Goal: Task Accomplishment & Management: Complete application form

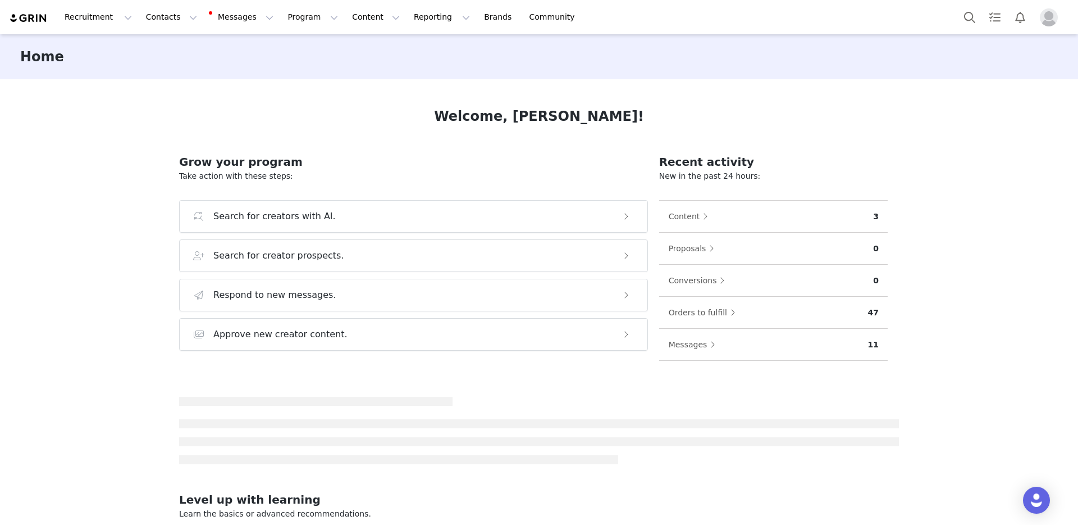
click at [176, 61] on div "Home" at bounding box center [539, 56] width 1078 height 45
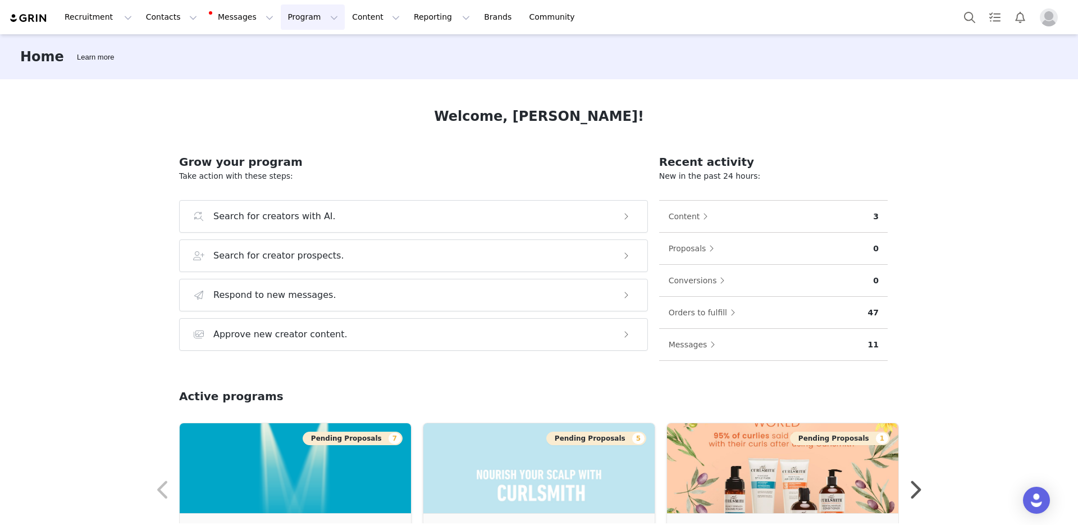
click at [286, 17] on button "Program Program" at bounding box center [313, 16] width 64 height 25
click at [295, 49] on p "Activations" at bounding box center [293, 50] width 43 height 12
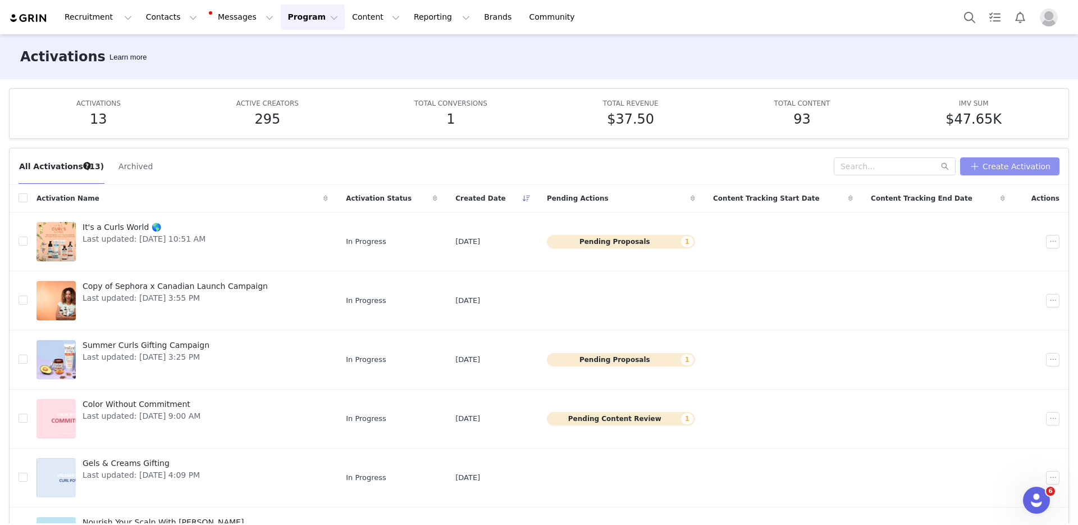
click at [1006, 161] on button "Create Activation" at bounding box center [1009, 166] width 99 height 18
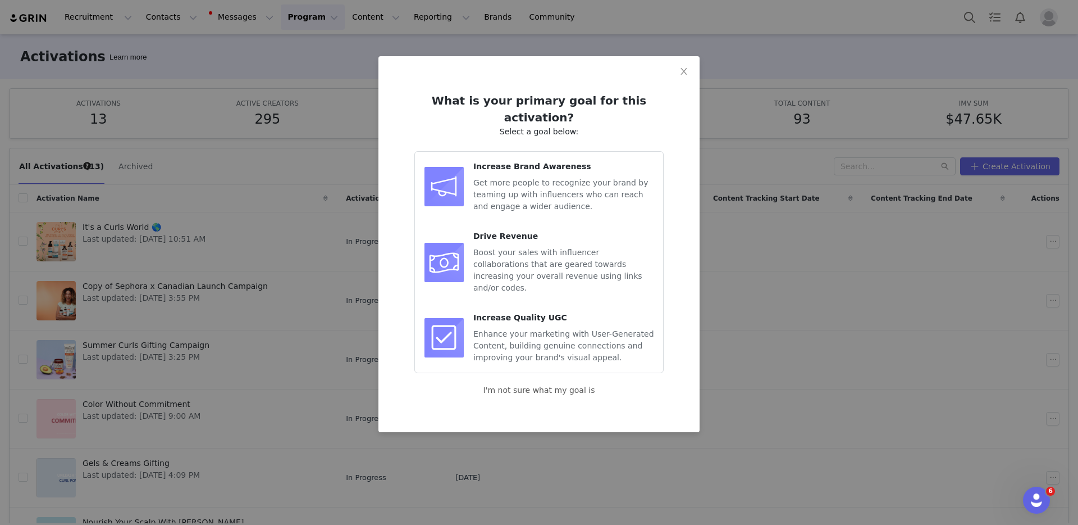
click at [471, 162] on div "Increase Brand Awareness Get more people to recognize your brand by teaming up …" at bounding box center [539, 187] width 230 height 52
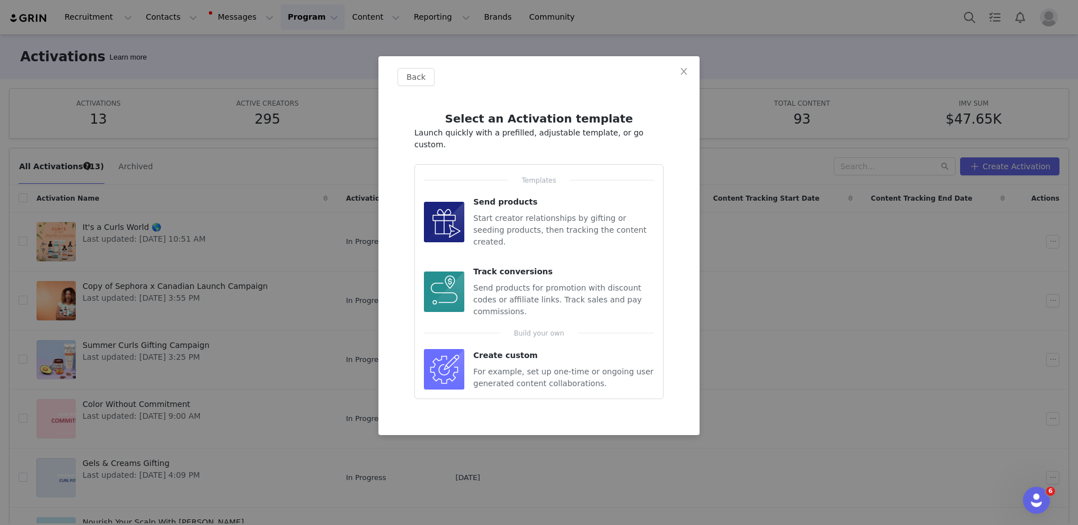
click at [499, 199] on div "Send products Start creator relationships by gifting or seeding products, then …" at bounding box center [563, 222] width 181 height 52
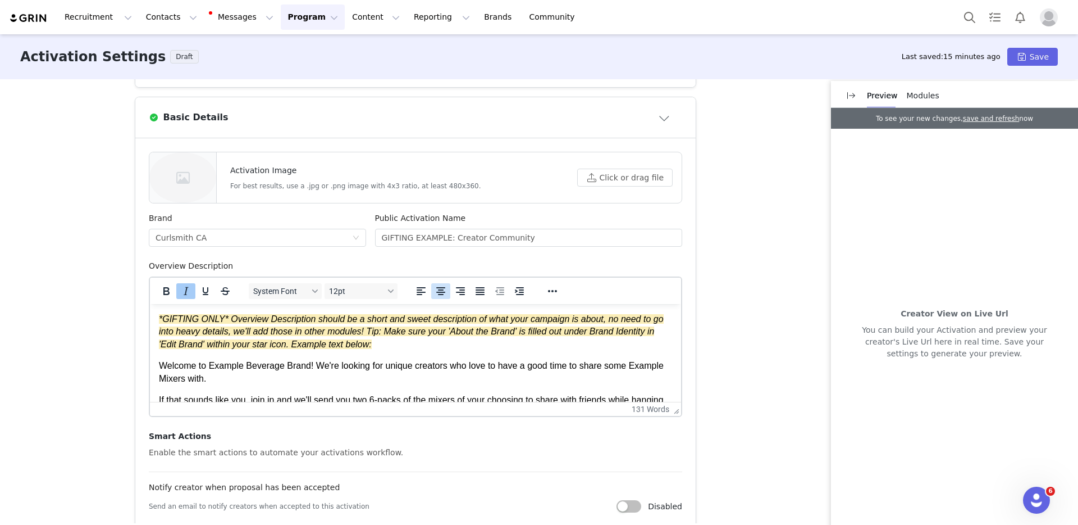
scroll to position [268, 0]
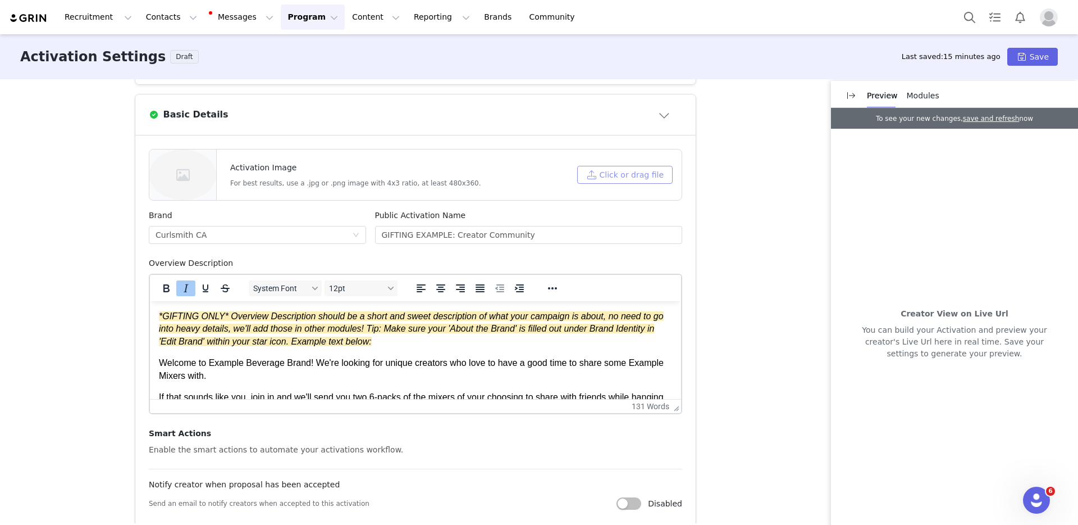
click at [605, 177] on button "Click or drag file" at bounding box center [624, 175] width 95 height 18
click at [405, 237] on input "GIFTING EXAMPLE: Creator Community" at bounding box center [529, 235] width 308 height 18
click at [402, 235] on input "GIFTING EXAMPLE: Creator Community" at bounding box center [529, 235] width 308 height 18
drag, startPoint x: 528, startPoint y: 239, endPoint x: 338, endPoint y: 232, distance: 189.9
click at [339, 232] on div "Brand Curlsmith CA Public Activation Name GIFTINYpuG EXAMPLE: Creator Community" at bounding box center [415, 233] width 542 height 48
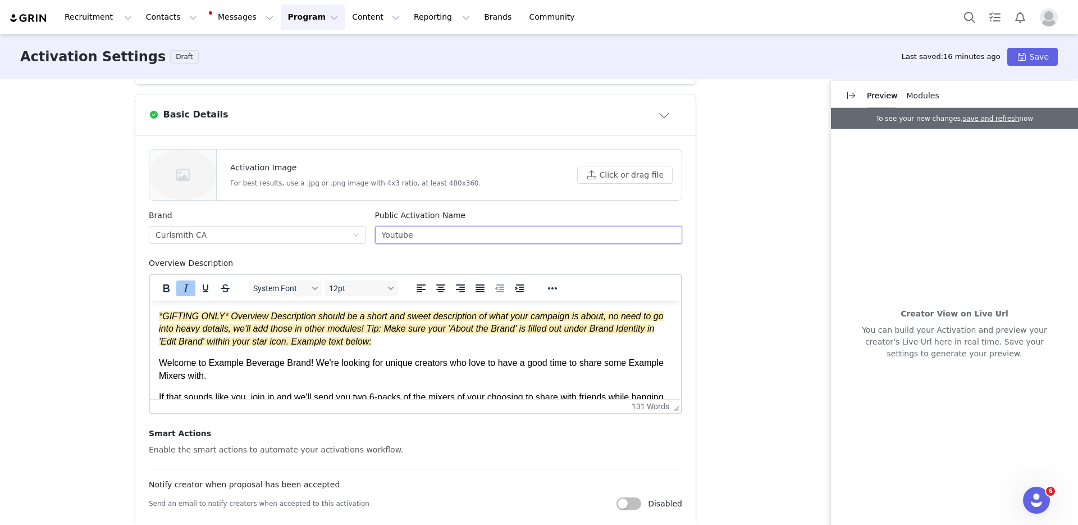
type input "Youtube"
drag, startPoint x: 417, startPoint y: 236, endPoint x: 366, endPoint y: 235, distance: 50.6
click at [371, 235] on div "Public Activation Name Youtube" at bounding box center [529, 233] width 317 height 48
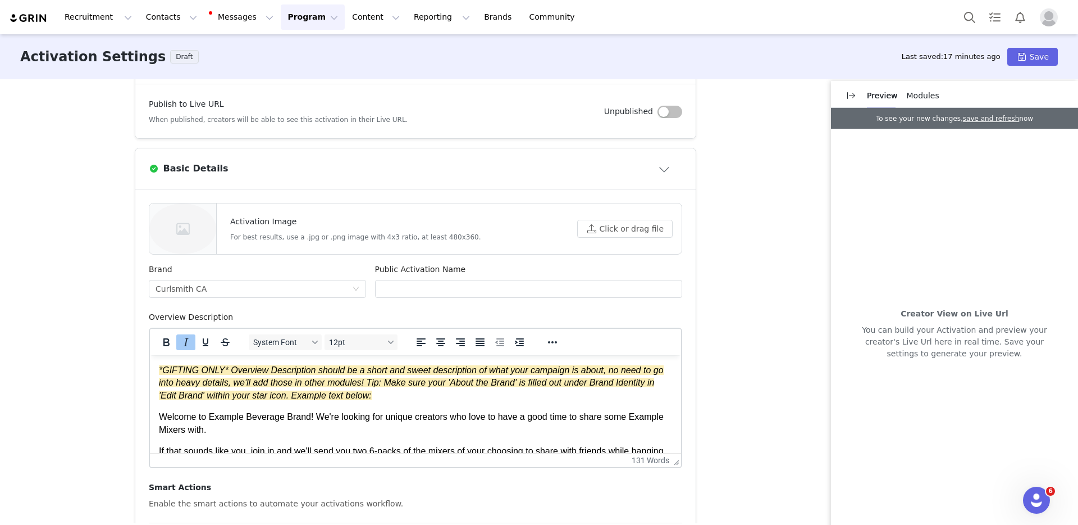
scroll to position [221, 0]
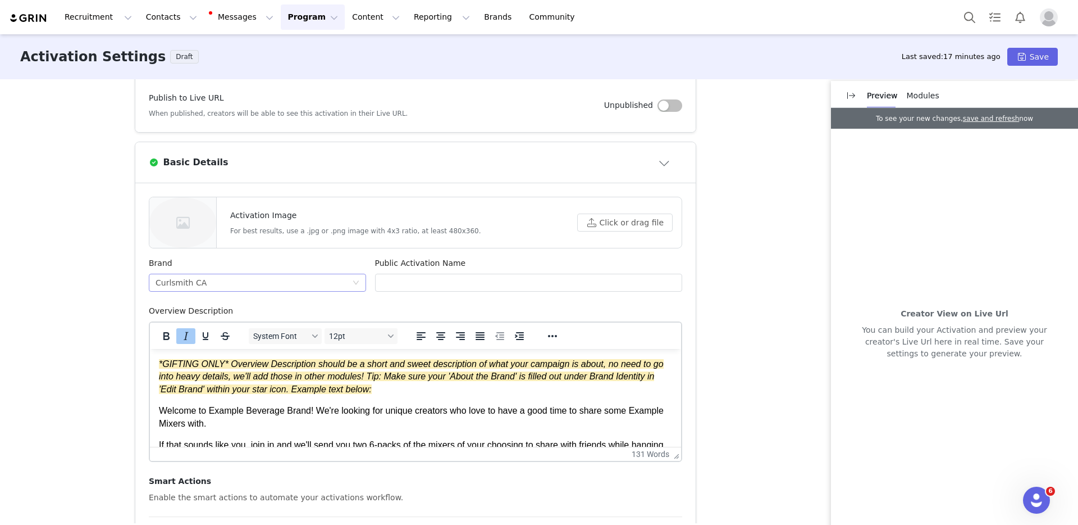
click at [273, 284] on div "Curlsmith CA" at bounding box center [254, 282] width 197 height 17
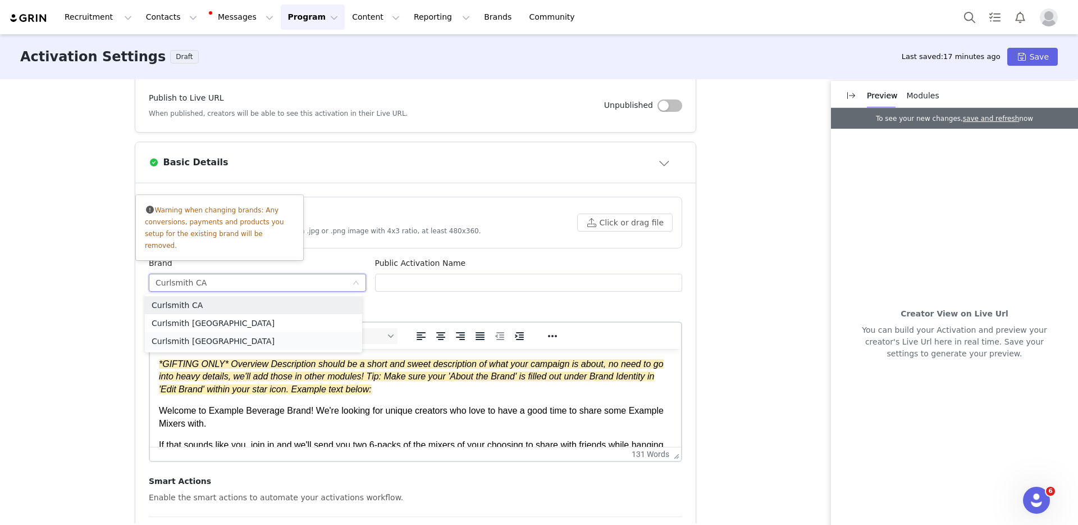
click at [209, 336] on li "Curlsmith [GEOGRAPHIC_DATA]" at bounding box center [253, 341] width 217 height 18
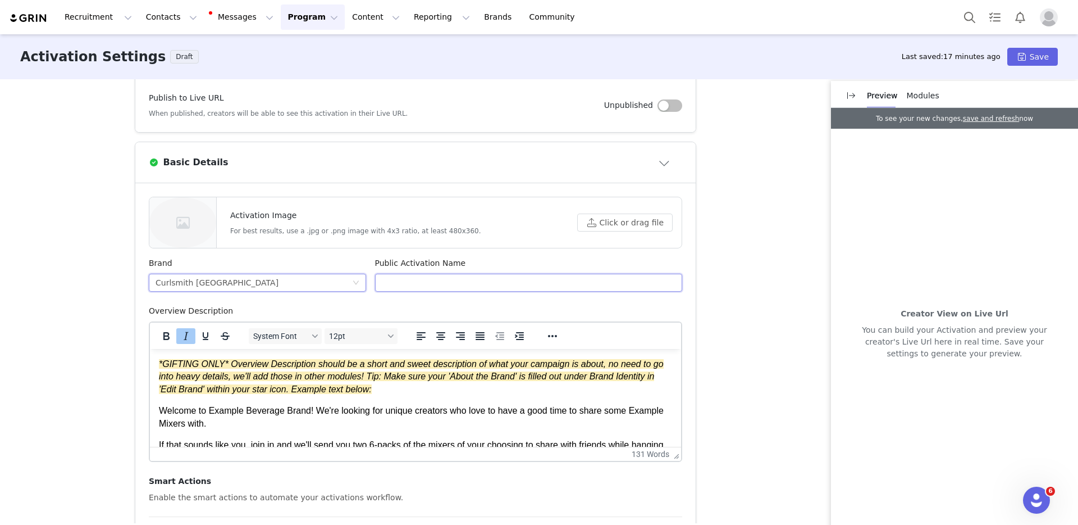
click at [414, 280] on input "text" at bounding box center [529, 282] width 308 height 18
type input "Every Curl Journey Matters"
click at [158, 359] on html "*GIFTING ONLY* Overview Description should be a short and sweet description of …" at bounding box center [415, 417] width 531 height 136
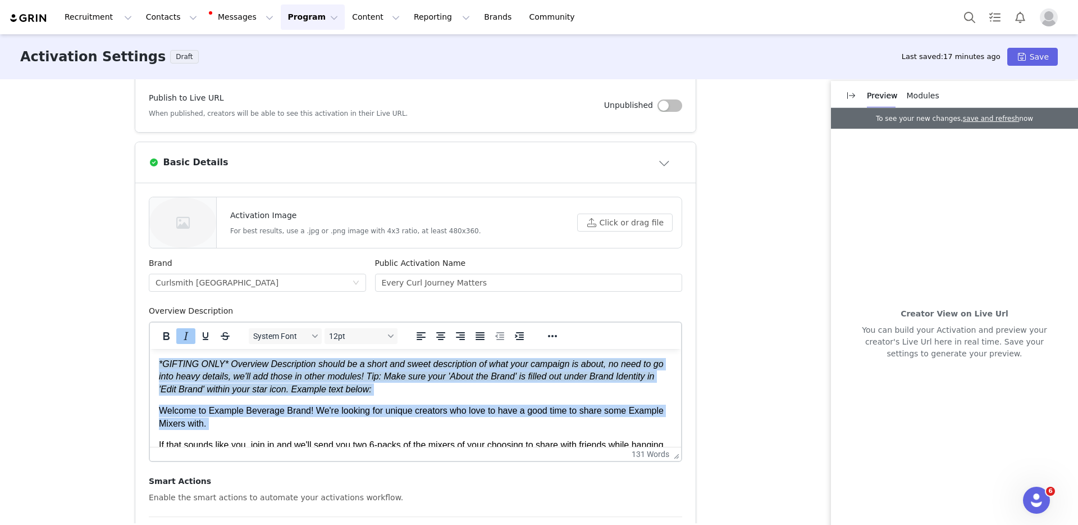
scroll to position [39, 0]
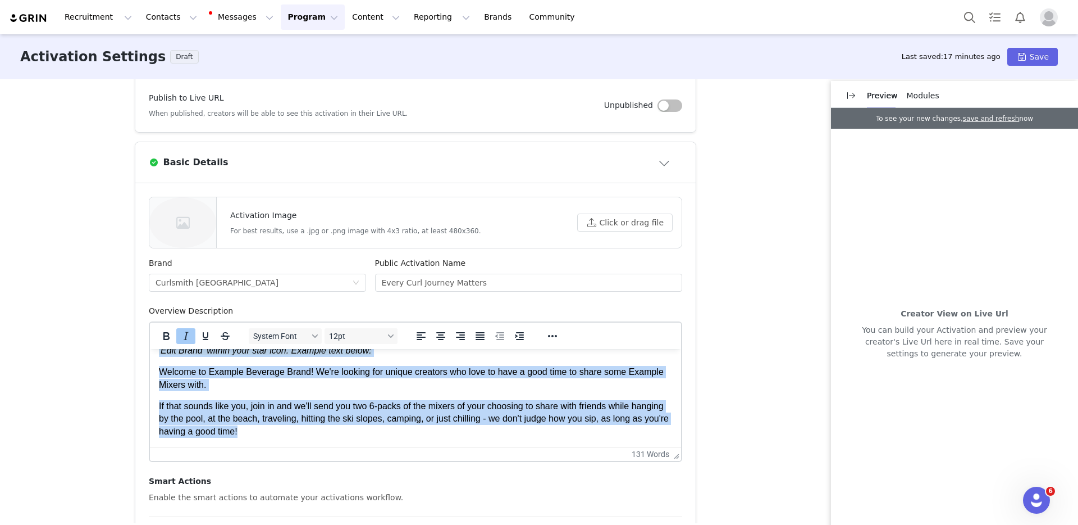
drag, startPoint x: 160, startPoint y: 362, endPoint x: 395, endPoint y: 468, distance: 258.1
click at [395, 446] on html "*GIFTING ONLY* Overview Description should be a short and sweet description of …" at bounding box center [415, 378] width 531 height 136
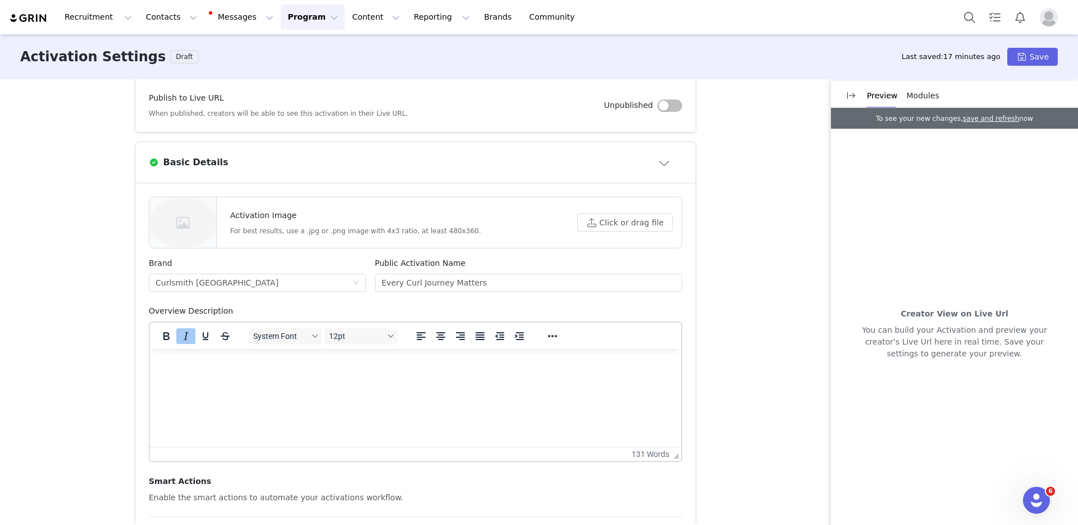
scroll to position [0, 0]
click at [183, 360] on p "Rich Text Area. Press ALT-0 for help." at bounding box center [415, 364] width 513 height 12
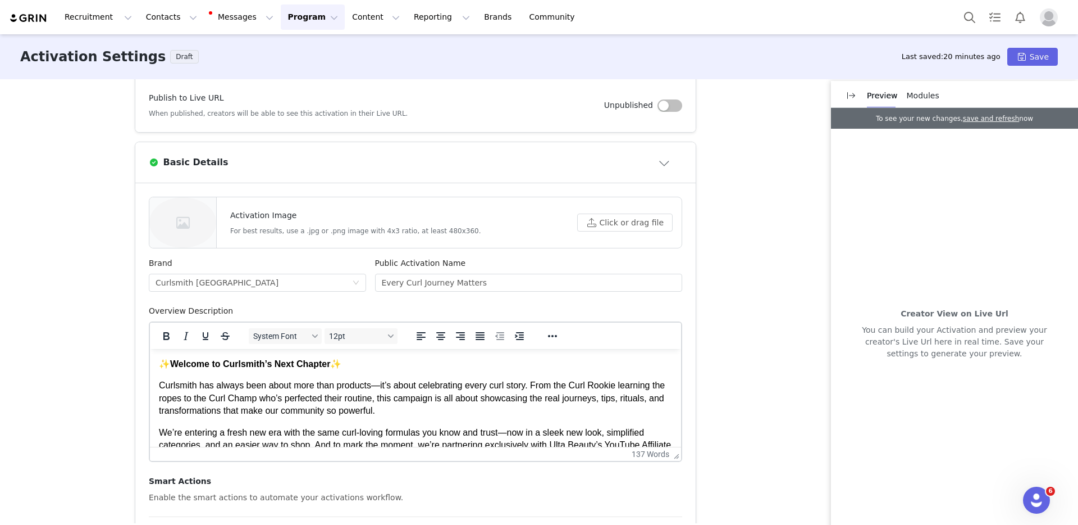
drag, startPoint x: 672, startPoint y: 361, endPoint x: 673, endPoint y: 367, distance: 6.8
click at [673, 367] on html "✨ Welcome to Curlsmith’s Next Chapter ✨ Curlsmith has always been about more th…" at bounding box center [415, 428] width 531 height 158
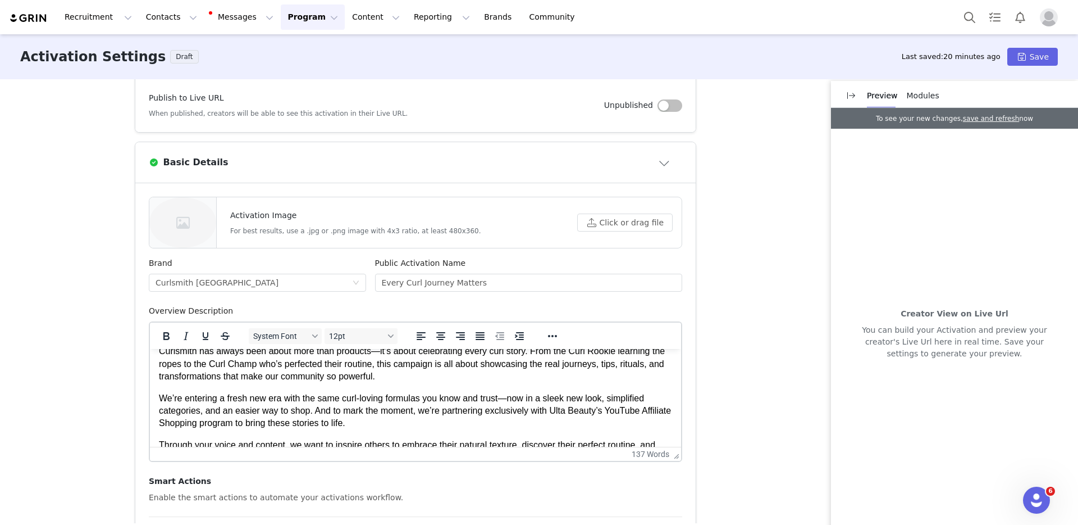
scroll to position [61, 0]
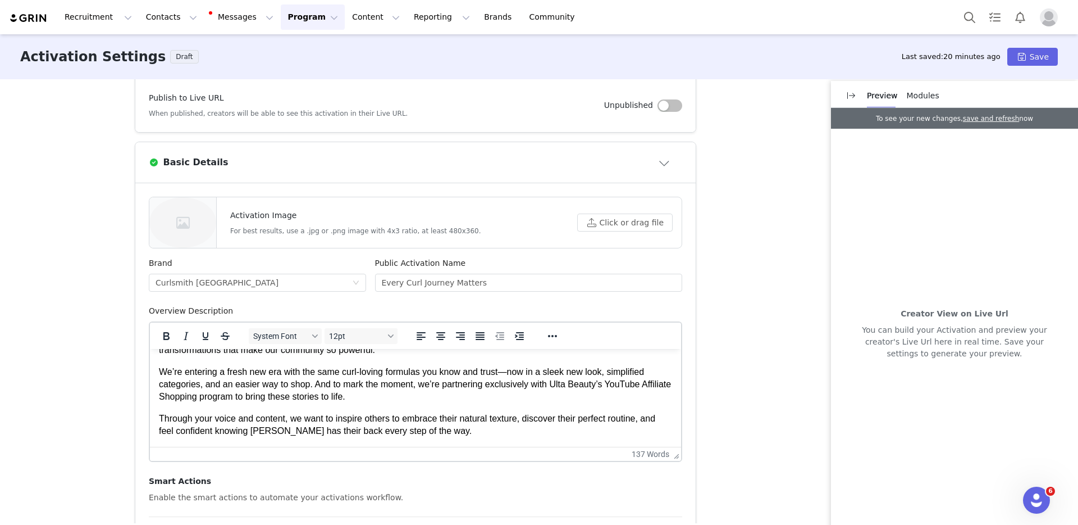
click at [396, 398] on p "We’re entering a fresh new era with the same curl-loving formulas you know and …" at bounding box center [415, 385] width 513 height 38
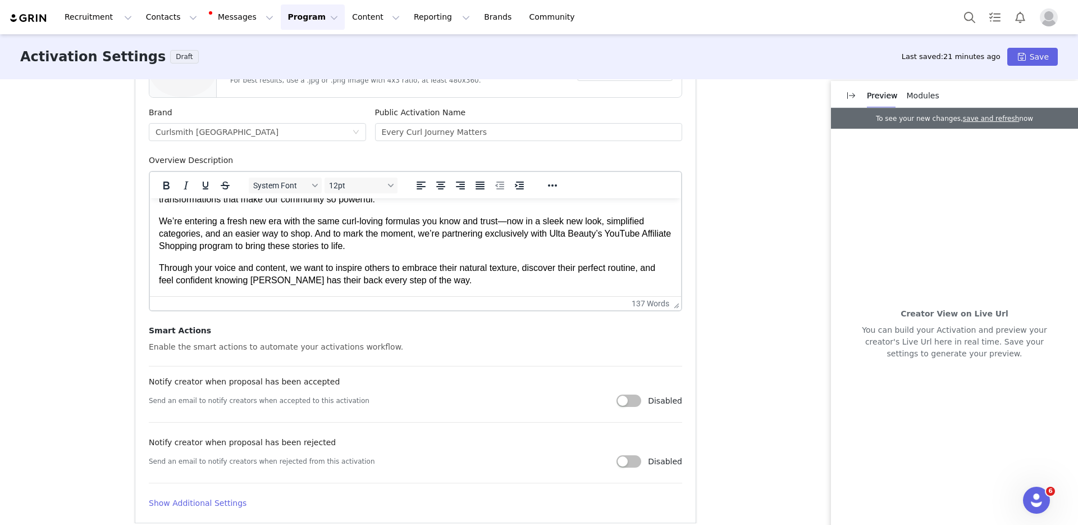
scroll to position [372, 0]
click at [468, 281] on p "Through your voice and content, we want to inspire others to embrace their natu…" at bounding box center [415, 273] width 513 height 25
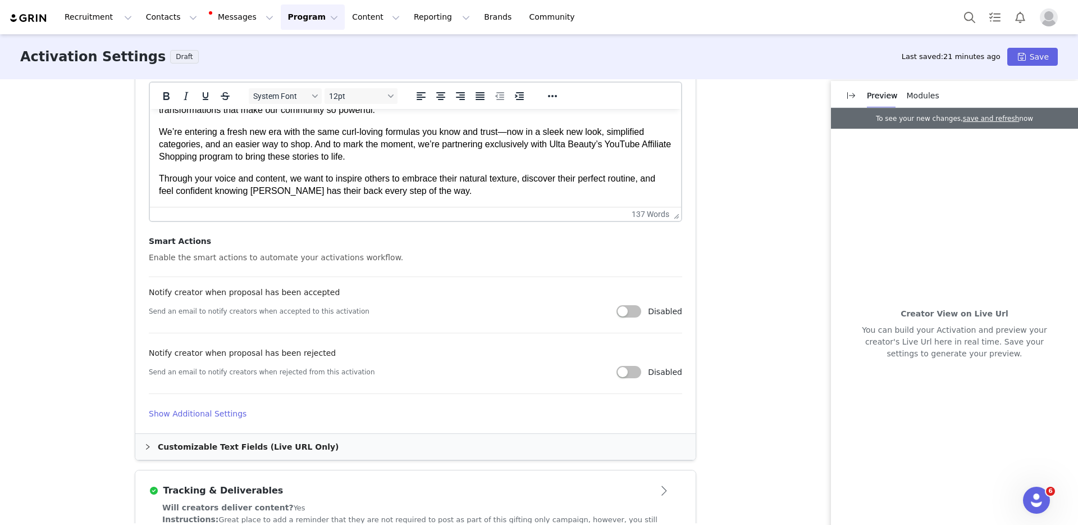
scroll to position [603, 0]
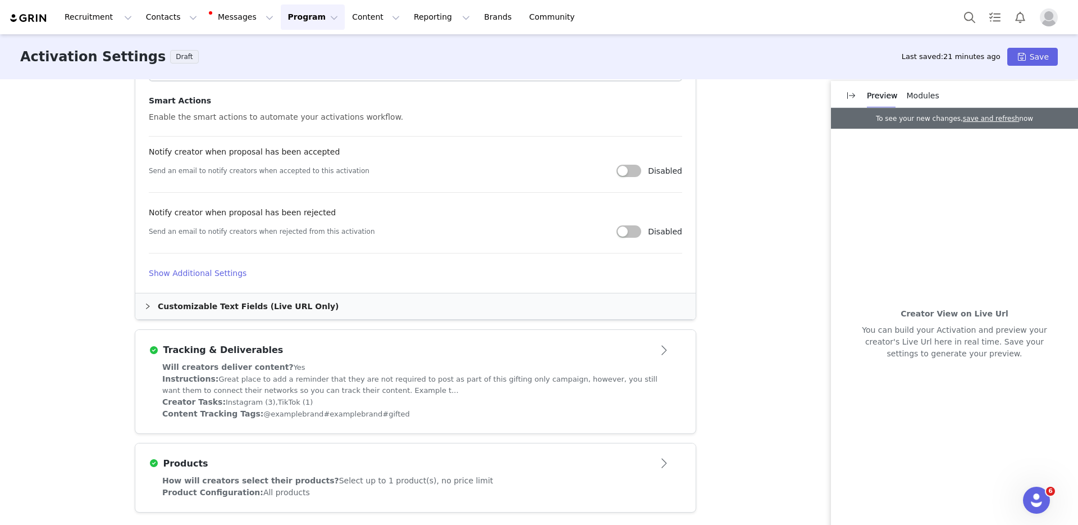
click at [282, 303] on div "Customizable Text Fields (Live URL Only)" at bounding box center [415, 306] width 560 height 26
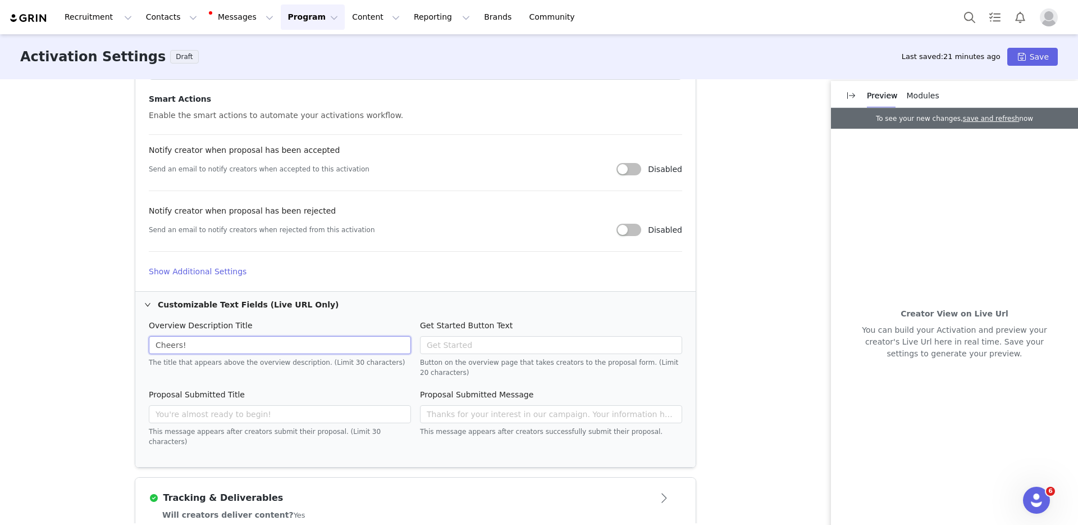
click at [215, 343] on input "Cheers!" at bounding box center [280, 345] width 262 height 18
drag, startPoint x: 215, startPoint y: 343, endPoint x: 115, endPoint y: 332, distance: 100.6
click at [115, 332] on div "These are baseline settings for your activation. You will be able to customize …" at bounding box center [539, 301] width 1078 height 444
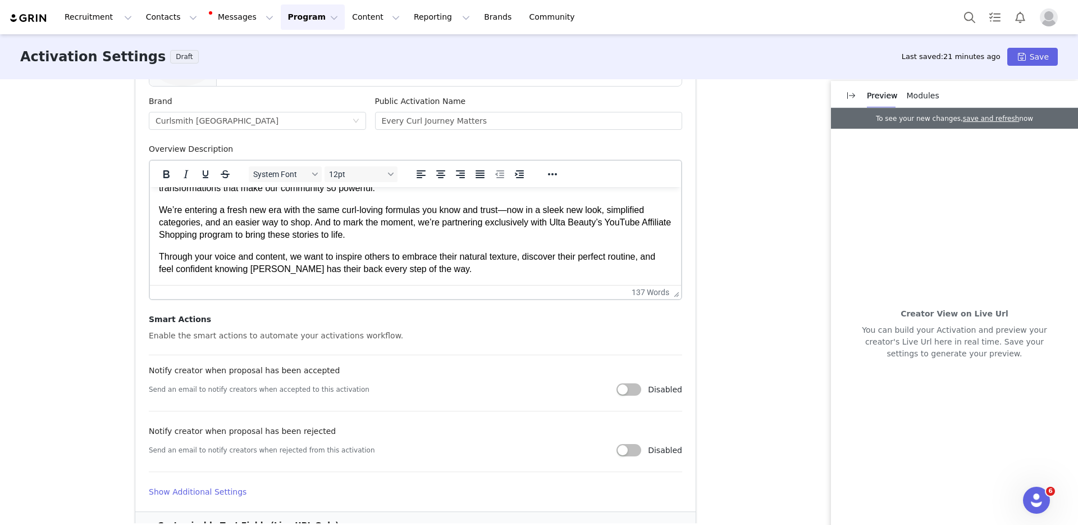
scroll to position [382, 0]
type input "Hi Curlfriends!"
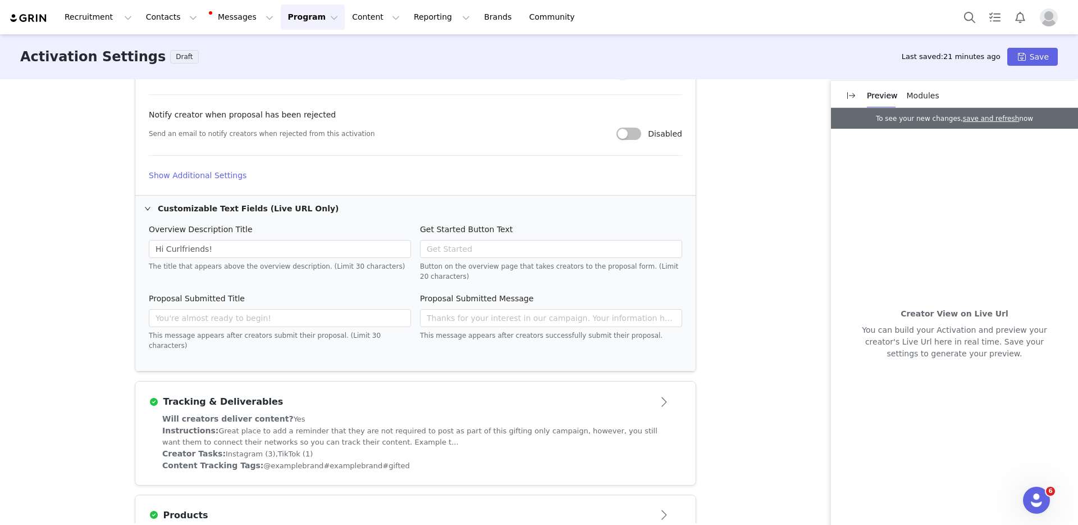
scroll to position [742, 0]
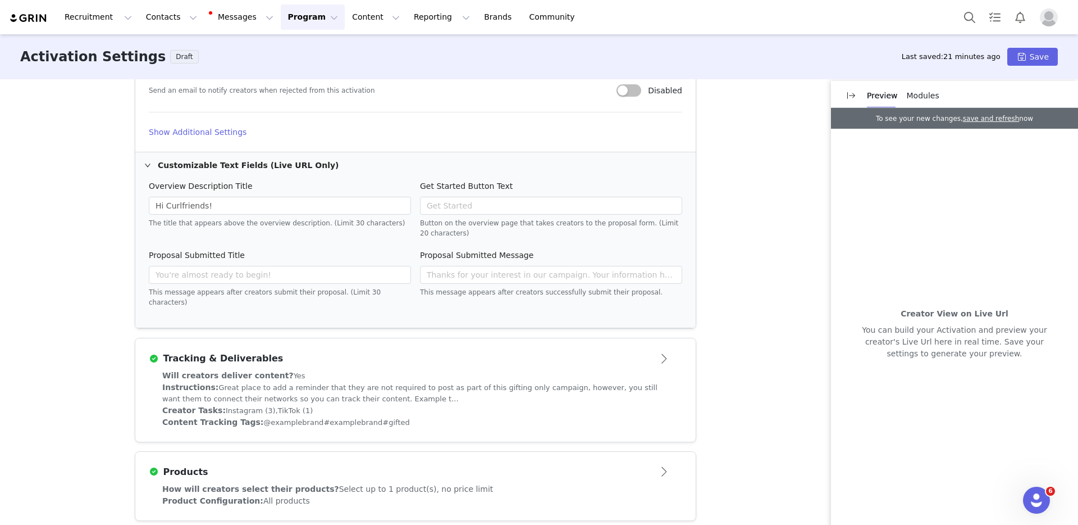
click at [362, 352] on div "Tracking & Deliverables" at bounding box center [397, 358] width 496 height 13
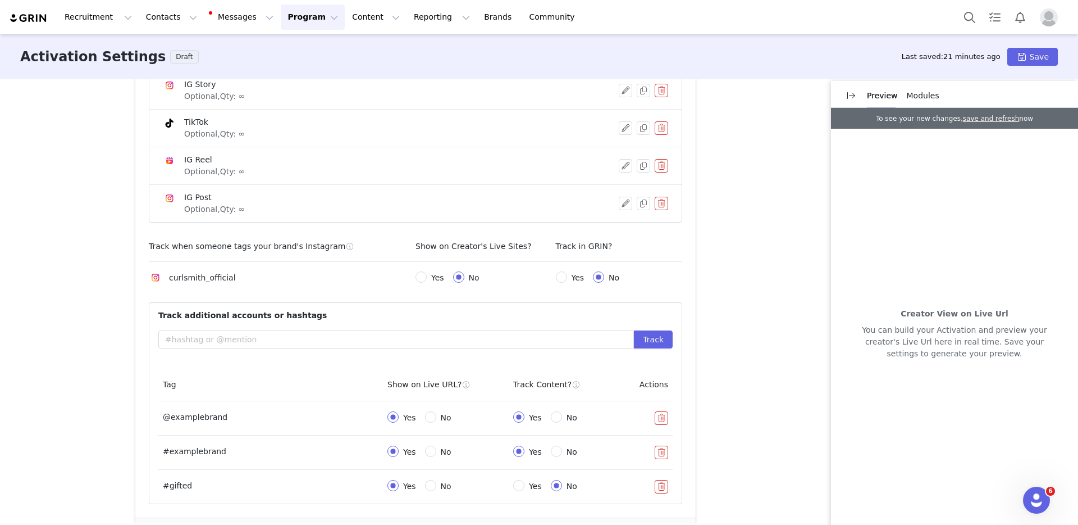
scroll to position [407, 0]
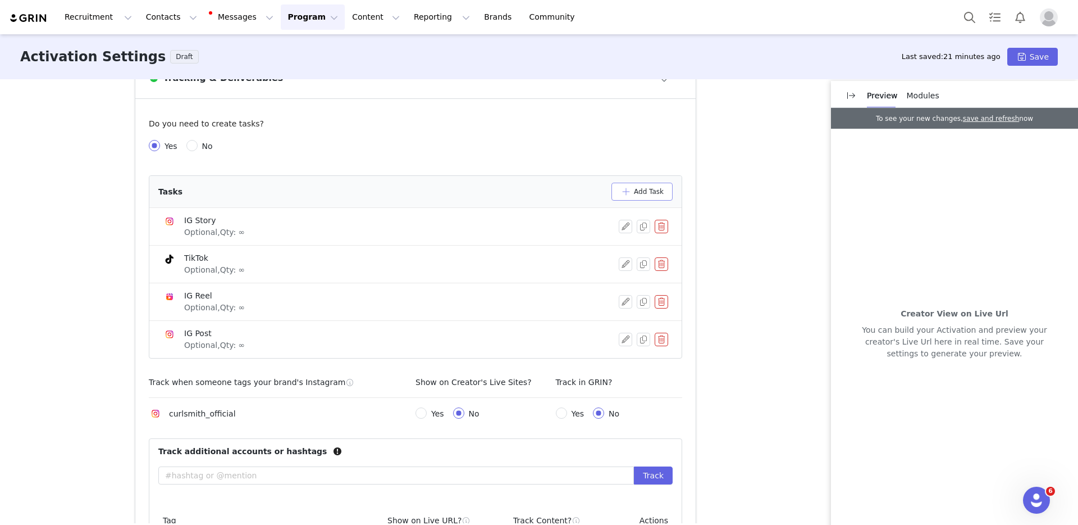
click at [639, 191] on button "Add Task" at bounding box center [642, 192] width 61 height 18
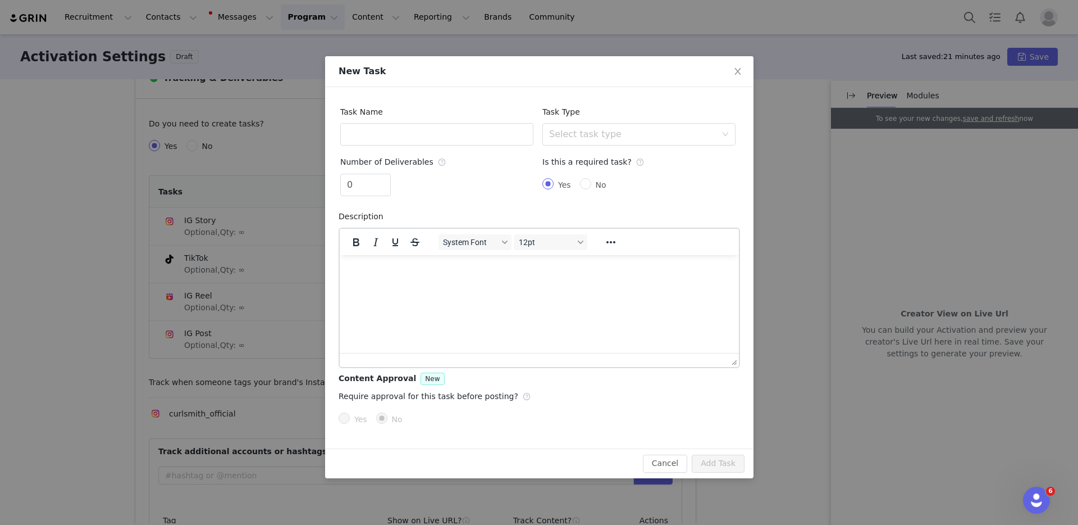
scroll to position [0, 0]
click at [387, 142] on input "text" at bounding box center [436, 134] width 193 height 22
click at [579, 120] on div "Task Type" at bounding box center [563, 112] width 43 height 22
click at [580, 124] on div "Select task type" at bounding box center [635, 134] width 172 height 21
click at [594, 210] on li "YouTube Video" at bounding box center [638, 213] width 193 height 18
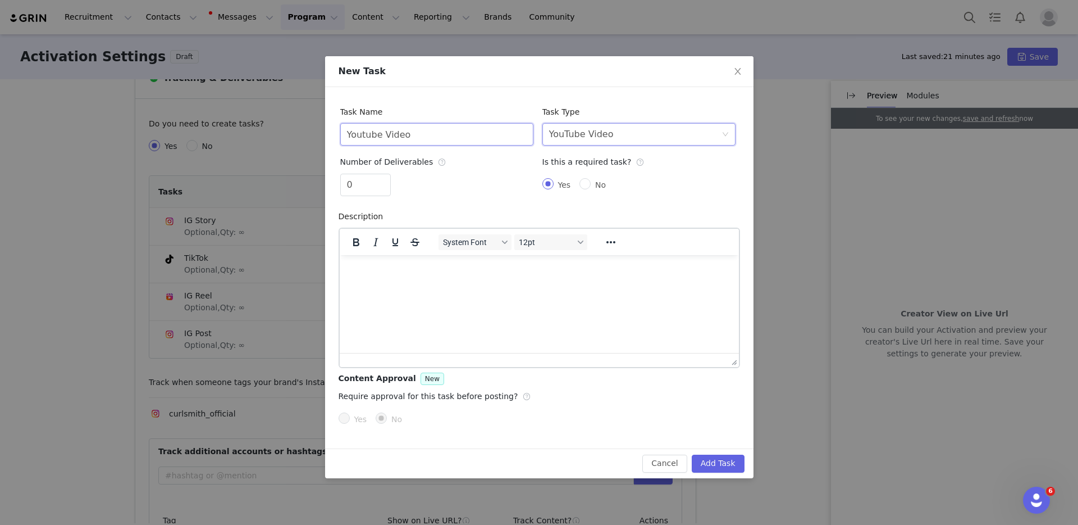
click at [428, 139] on input "Youtube Video" at bounding box center [436, 134] width 193 height 22
click at [611, 131] on div "Select task type YouTube Video" at bounding box center [635, 134] width 172 height 21
click at [468, 131] on input "Youtube Video" at bounding box center [436, 134] width 193 height 22
type input "Youtube Video (Long Form)"
click at [438, 181] on div "0" at bounding box center [436, 187] width 193 height 27
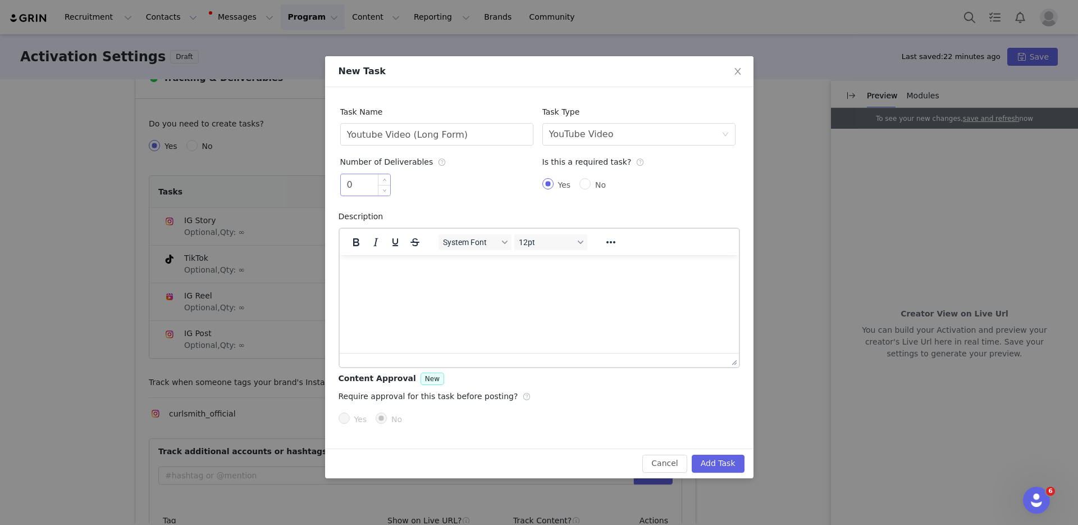
click at [360, 183] on input "0" at bounding box center [365, 184] width 49 height 21
type input "1"
click at [381, 177] on span "Increase Value" at bounding box center [385, 180] width 12 height 13
click at [489, 174] on div "1" at bounding box center [436, 187] width 193 height 27
click at [364, 274] on p "Rich Text Area. Press ALT-0 for help." at bounding box center [538, 269] width 381 height 12
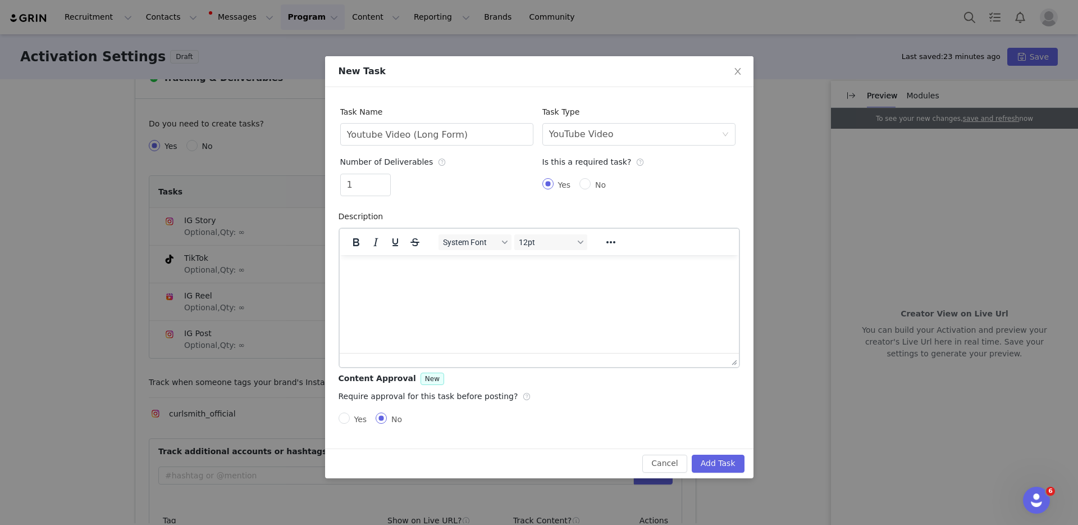
click at [411, 274] on p "Rich Text Area. Press ALT-0 for help." at bounding box center [538, 269] width 381 height 12
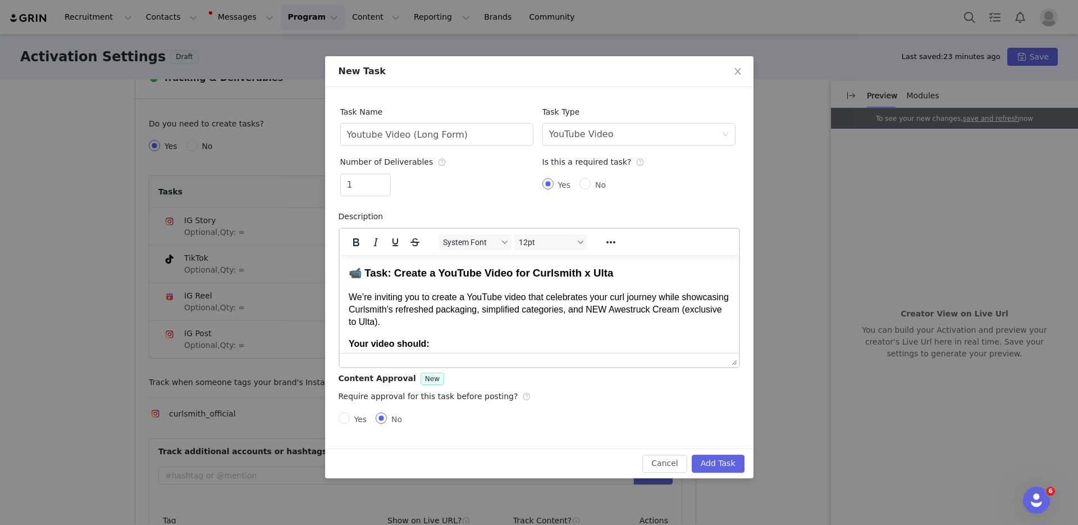
drag, startPoint x: 733, startPoint y: 327, endPoint x: 1011, endPoint y: 505, distance: 329.9
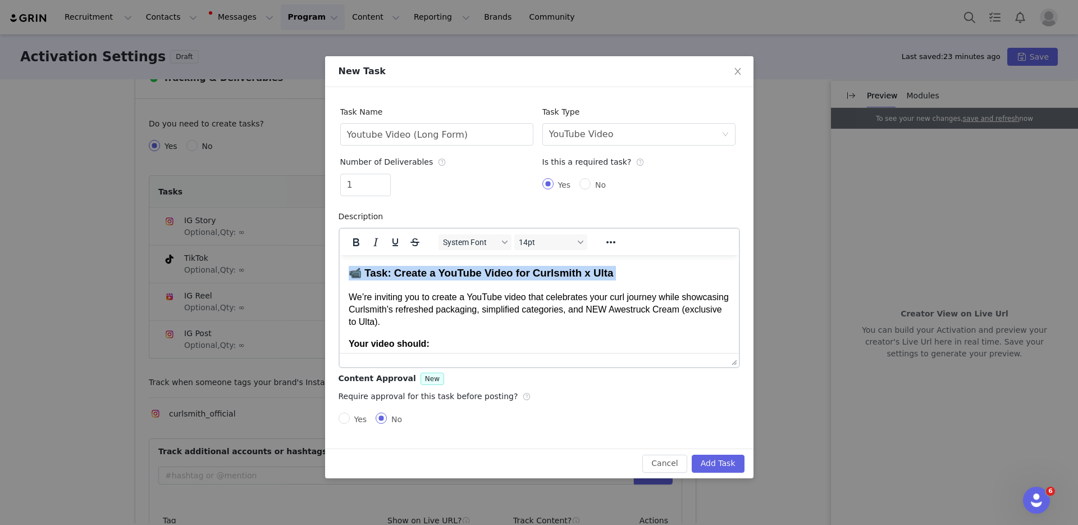
drag, startPoint x: 348, startPoint y: 293, endPoint x: 343, endPoint y: 265, distance: 29.2
click at [343, 265] on html "📹 Task: Create a YouTube Video for Curlsmith x Ulta We’re inviting you to creat…" at bounding box center [538, 418] width 399 height 329
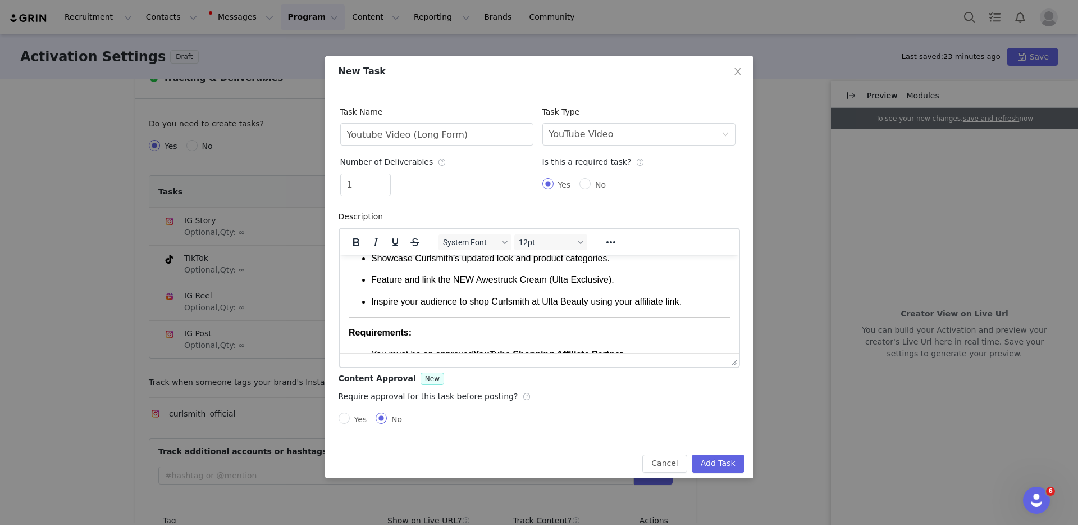
scroll to position [103, 0]
drag, startPoint x: 537, startPoint y: 298, endPoint x: 701, endPoint y: 299, distance: 163.4
click at [701, 299] on p "Inspire your audience to shop Curlsmith at Ulta Beauty using your affiliate lin…" at bounding box center [550, 299] width 359 height 12
click at [655, 298] on p "Inspire your audience to shop Curlsmith direct at Ulta Beauty through Youtube S…" at bounding box center [550, 299] width 359 height 12
click at [416, 313] on p "Inspire your audience to shop Curlsmith direct at Ulta Beauty through the Youtu…" at bounding box center [550, 305] width 359 height 25
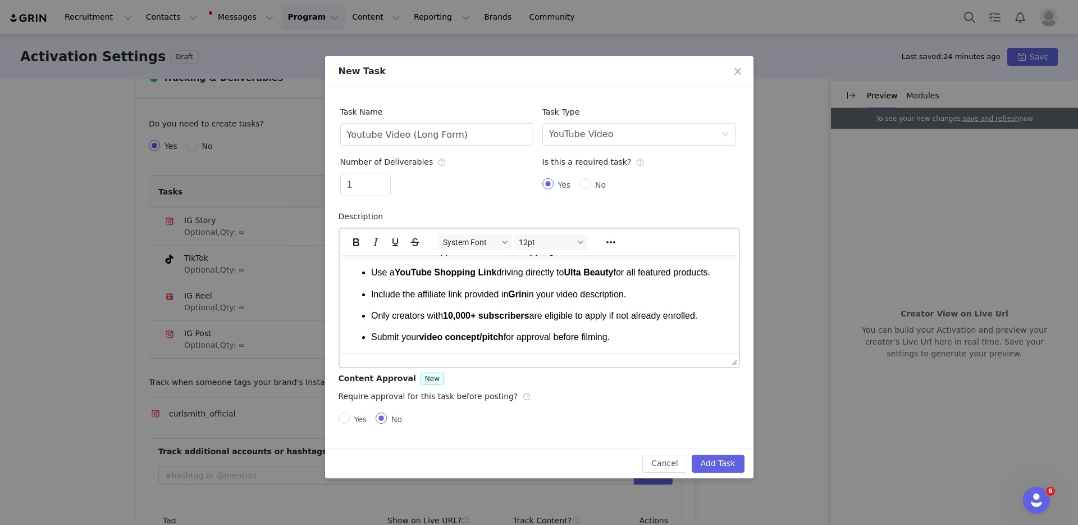
scroll to position [230, 0]
click at [626, 339] on p "Submit your video concept/pitch for approval before filming." at bounding box center [550, 336] width 359 height 12
drag, startPoint x: 736, startPoint y: 332, endPoint x: 1042, endPoint y: 609, distance: 411.9
drag, startPoint x: 644, startPoint y: 339, endPoint x: 336, endPoint y: 333, distance: 307.8
click at [339, 333] on html "We’re inviting you to create a YouTube video that celebrates your curl journey …" at bounding box center [538, 194] width 399 height 315
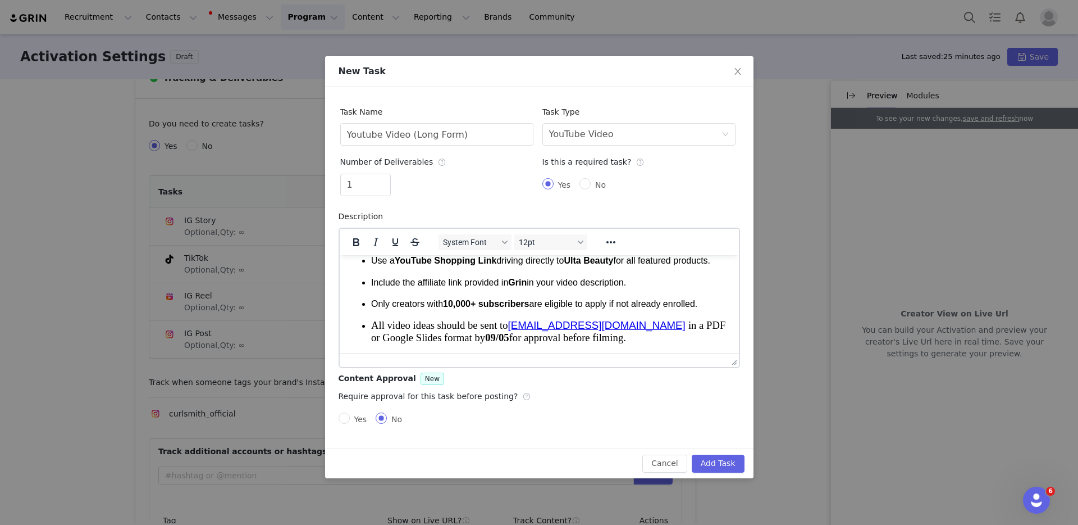
scroll to position [235, 0]
drag, startPoint x: 410, startPoint y: 300, endPoint x: 425, endPoint y: 302, distance: 14.7
click at [420, 302] on ul "You must be an approved YouTube Shopping Affiliate Partner . Use a YouTube Shop…" at bounding box center [538, 287] width 381 height 111
drag, startPoint x: 434, startPoint y: 313, endPoint x: 503, endPoint y: 304, distance: 69.7
click at [503, 304] on p "Only creators with 10,000+ subscribers are eligible to apply if not already enr…" at bounding box center [550, 303] width 359 height 12
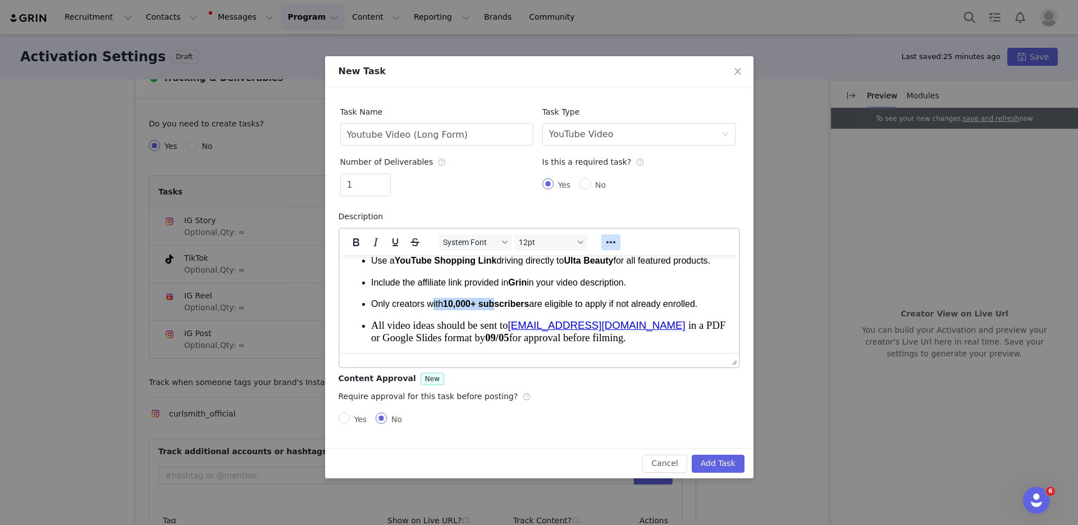
click at [617, 238] on icon "Reveal or hide additional toolbar items" at bounding box center [610, 241] width 13 height 13
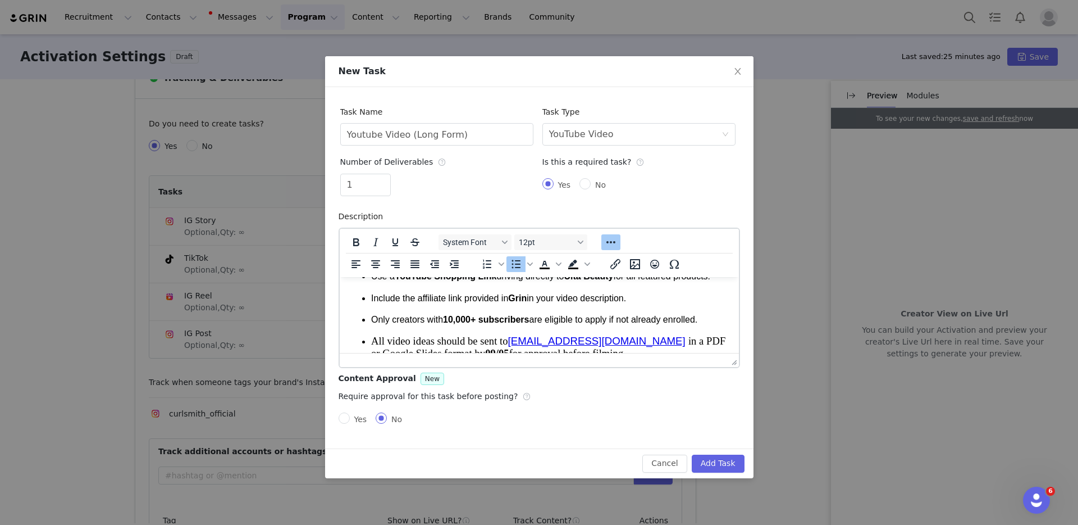
click at [427, 325] on p "Only creators with 10,000+ subscribers are eligible to apply if not already enr…" at bounding box center [550, 319] width 359 height 12
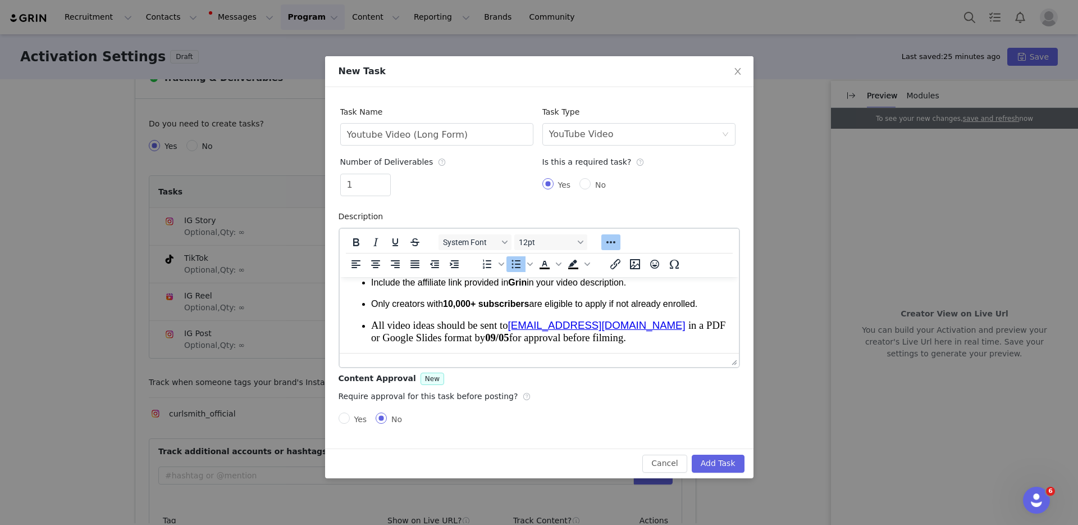
scroll to position [268, 0]
drag, startPoint x: 404, startPoint y: 297, endPoint x: 453, endPoint y: 302, distance: 49.1
click at [453, 302] on p "Only creators with 10,000+ subscribers are eligible to apply if not already enr…" at bounding box center [550, 303] width 359 height 12
click at [473, 249] on button "System Font" at bounding box center [475, 242] width 73 height 16
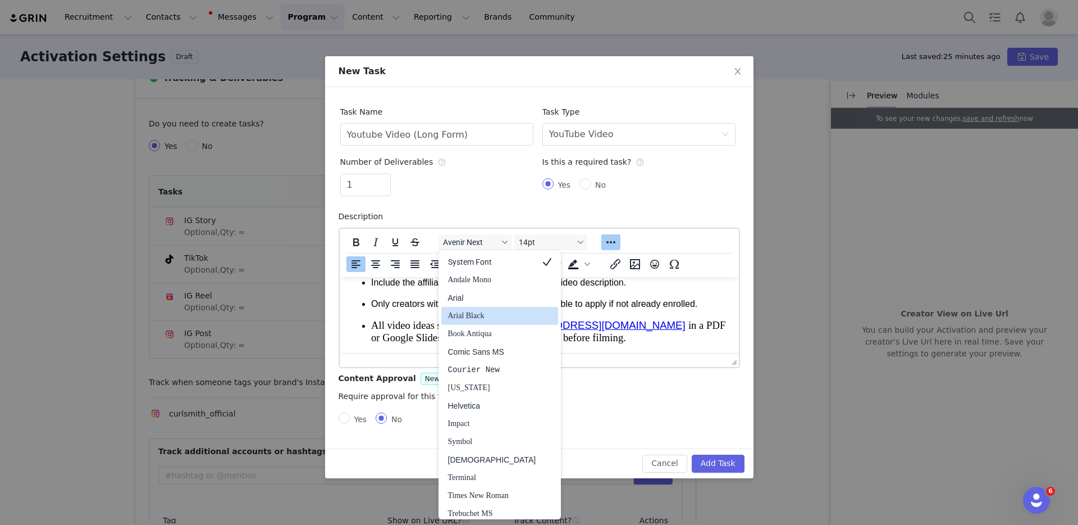
click at [408, 322] on span "All video ideas should be sent to" at bounding box center [439, 324] width 137 height 12
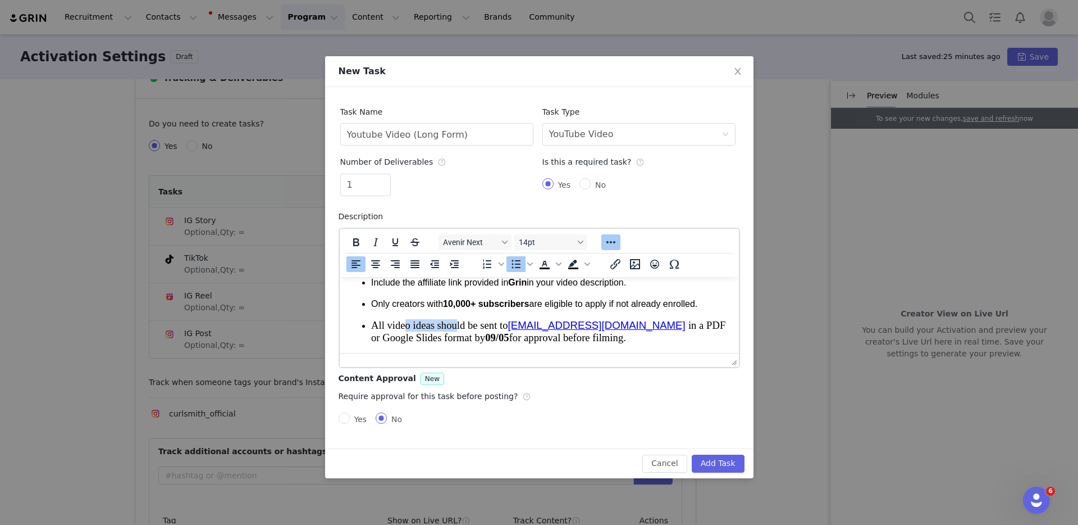
drag, startPoint x: 427, startPoint y: 326, endPoint x: 466, endPoint y: 326, distance: 38.7
click at [466, 326] on span "All video ideas should be sent to" at bounding box center [439, 324] width 137 height 12
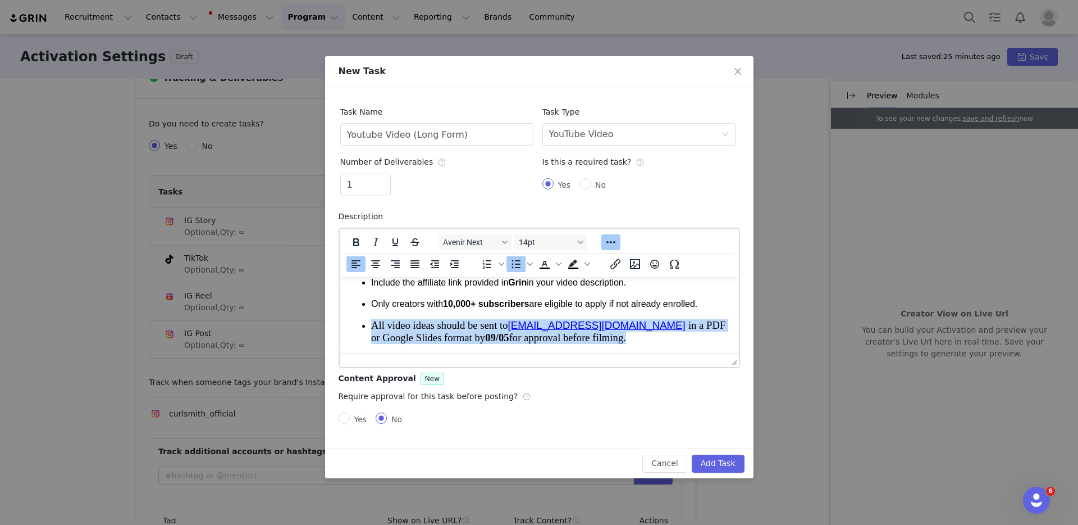
drag, startPoint x: 635, startPoint y: 335, endPoint x: 301, endPoint y: 320, distance: 334.0
click at [339, 320] on html "We’re inviting you to create a YouTube video that celebrates your curl journey …" at bounding box center [538, 188] width 399 height 327
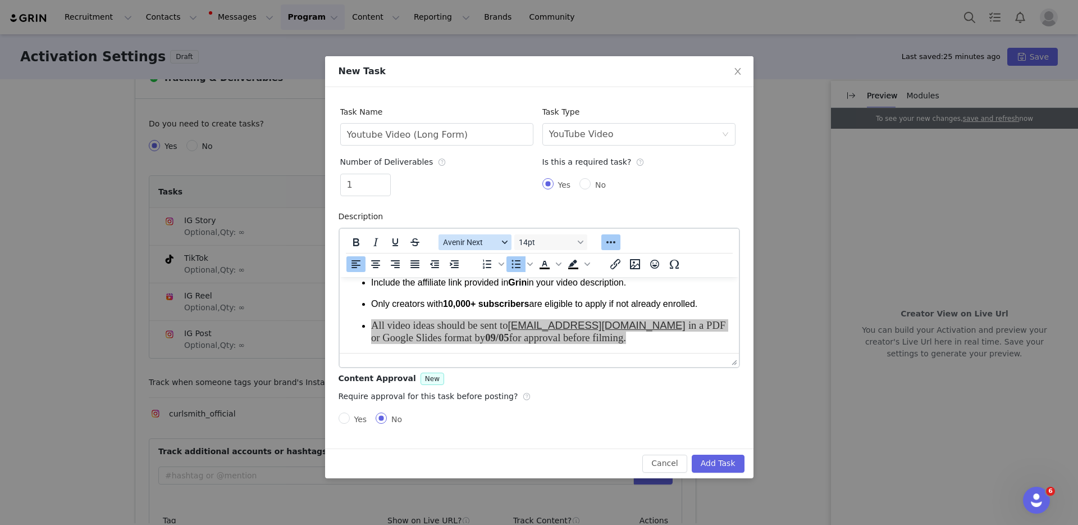
click at [480, 238] on span "Avenir Next" at bounding box center [470, 242] width 55 height 9
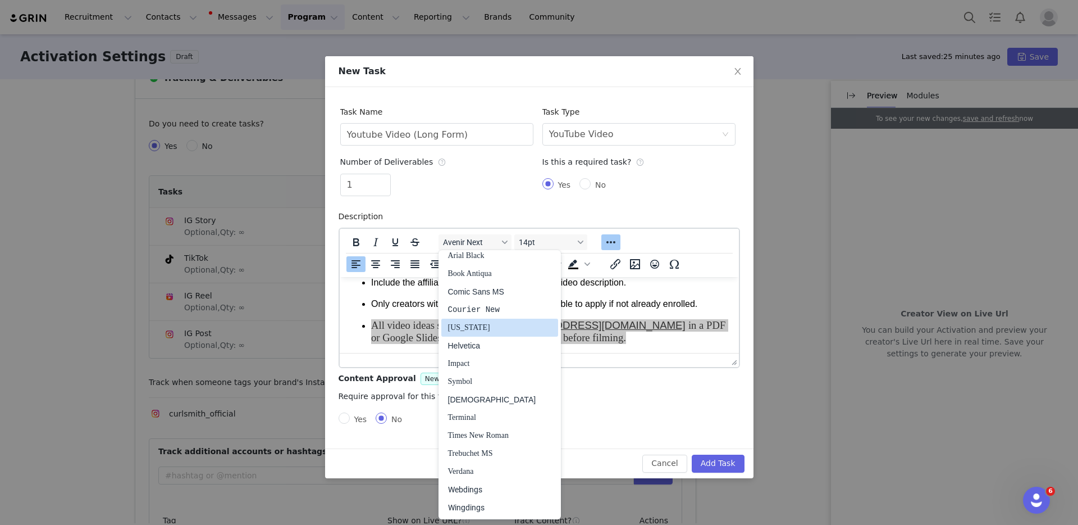
scroll to position [0, 0]
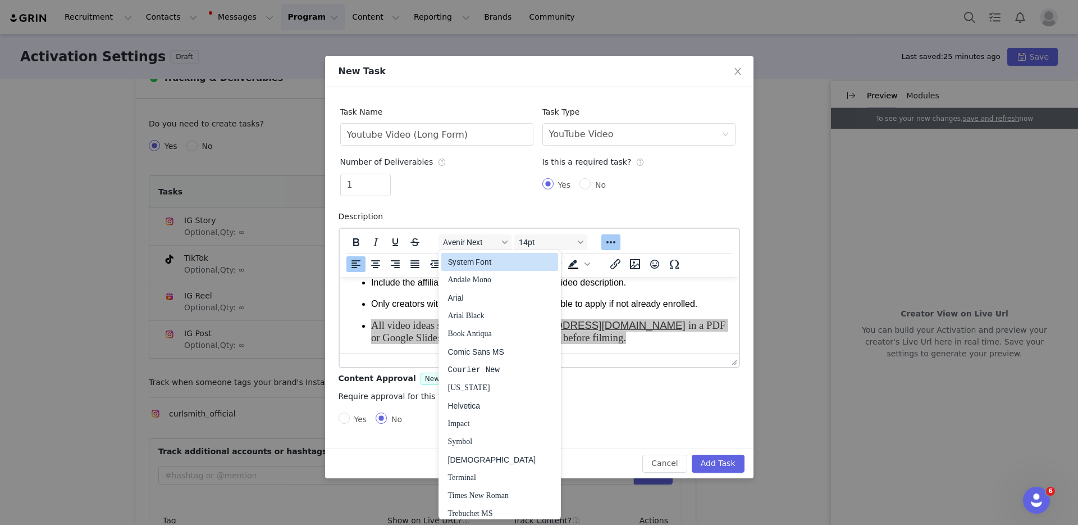
click at [493, 258] on div "System Font" at bounding box center [492, 261] width 88 height 13
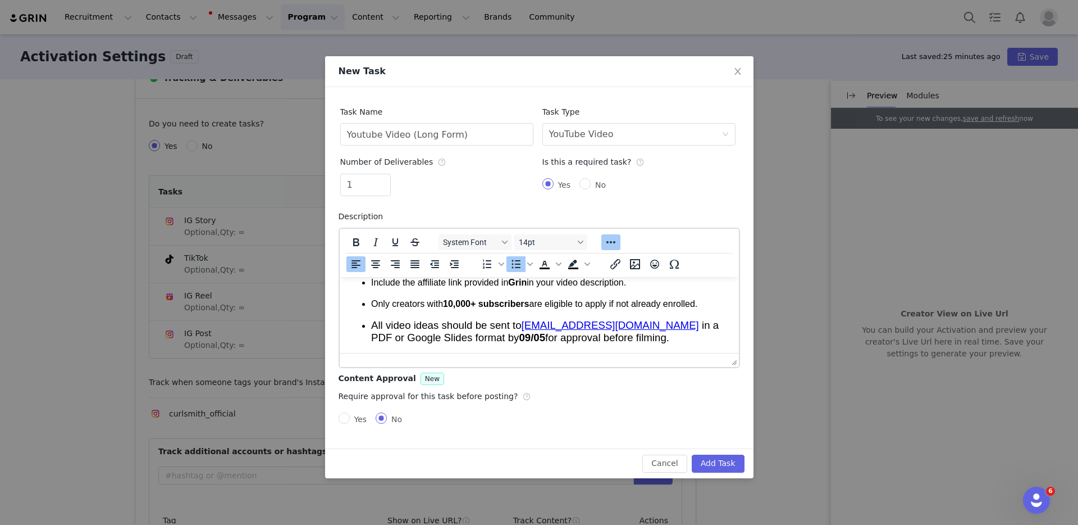
click at [437, 302] on p "Only creators with 10,000+ subscribers are eligible to apply if not already enr…" at bounding box center [550, 303] width 359 height 12
drag, startPoint x: 675, startPoint y: 341, endPoint x: 339, endPoint y: 332, distance: 335.9
click at [339, 335] on html "We’re inviting you to create a YouTube video that celebrates your curl journey …" at bounding box center [538, 188] width 399 height 327
click at [368, 324] on ul "You must be an approved YouTube Shopping Affiliate Partner . Use a YouTube Shop…" at bounding box center [538, 287] width 381 height 111
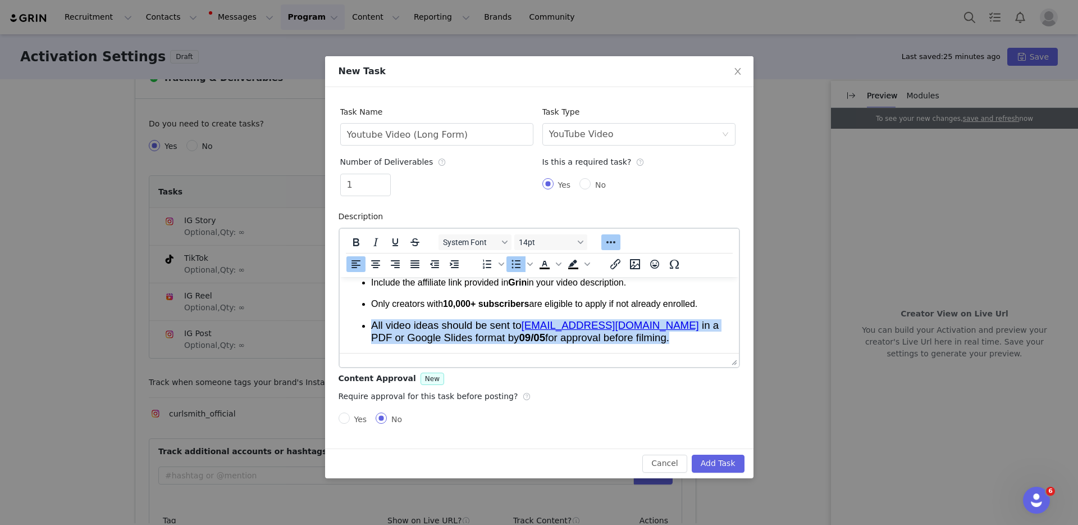
drag, startPoint x: 688, startPoint y: 340, endPoint x: 349, endPoint y: 320, distance: 339.8
click at [349, 320] on ul "You must be an approved YouTube Shopping Affiliate Partner . Use a YouTube Shop…" at bounding box center [538, 287] width 381 height 111
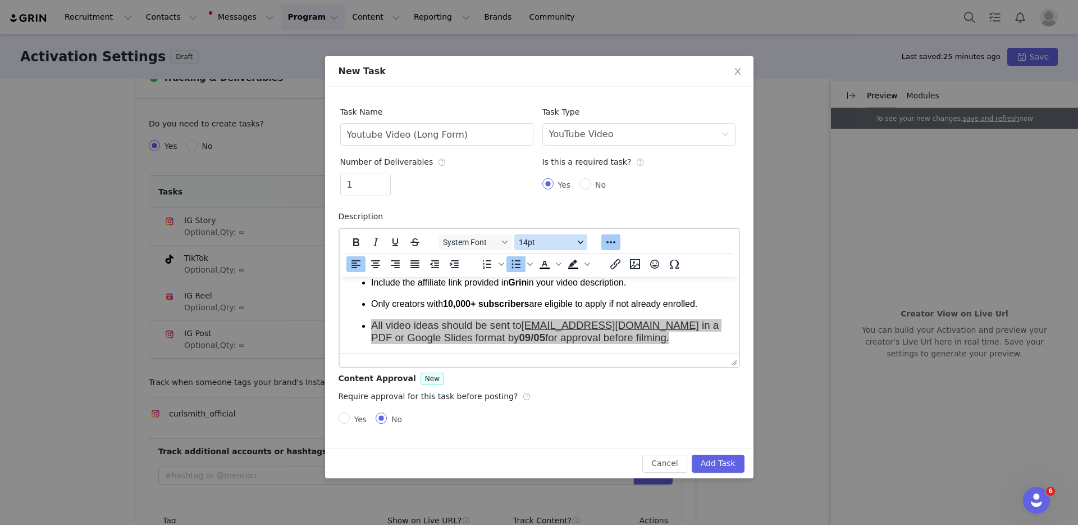
click at [543, 244] on span "14pt" at bounding box center [546, 242] width 55 height 9
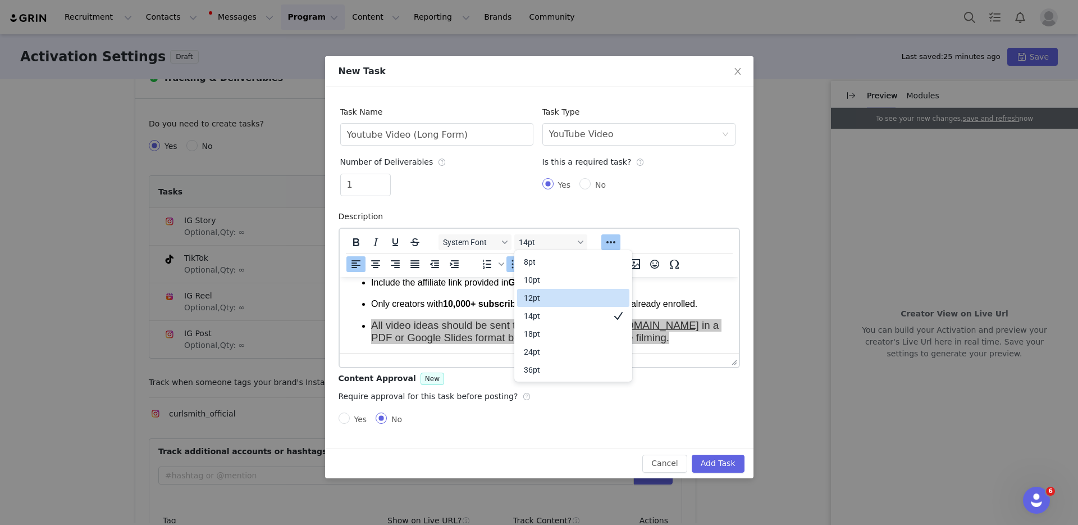
click at [547, 296] on div "12pt" at bounding box center [565, 297] width 83 height 13
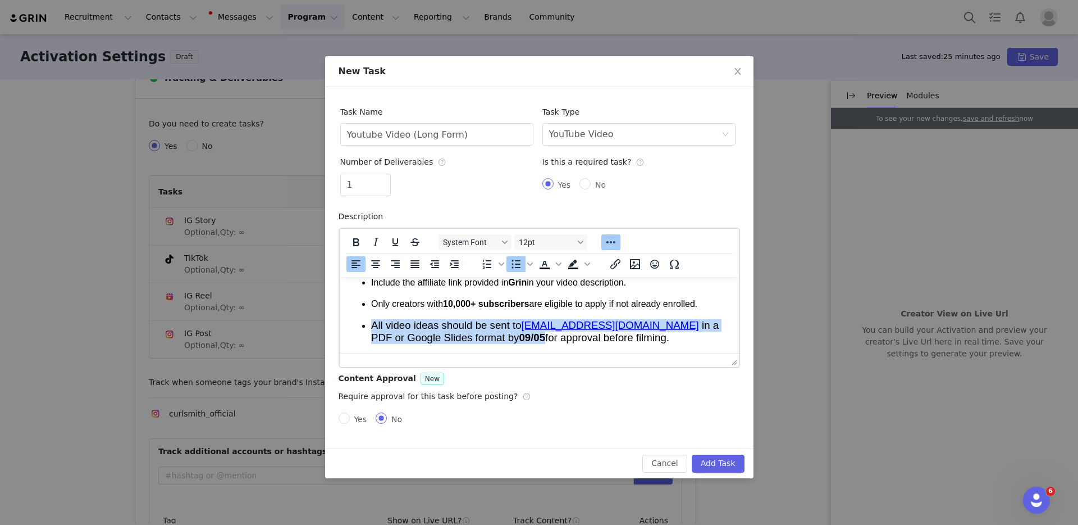
scroll to position [261, 0]
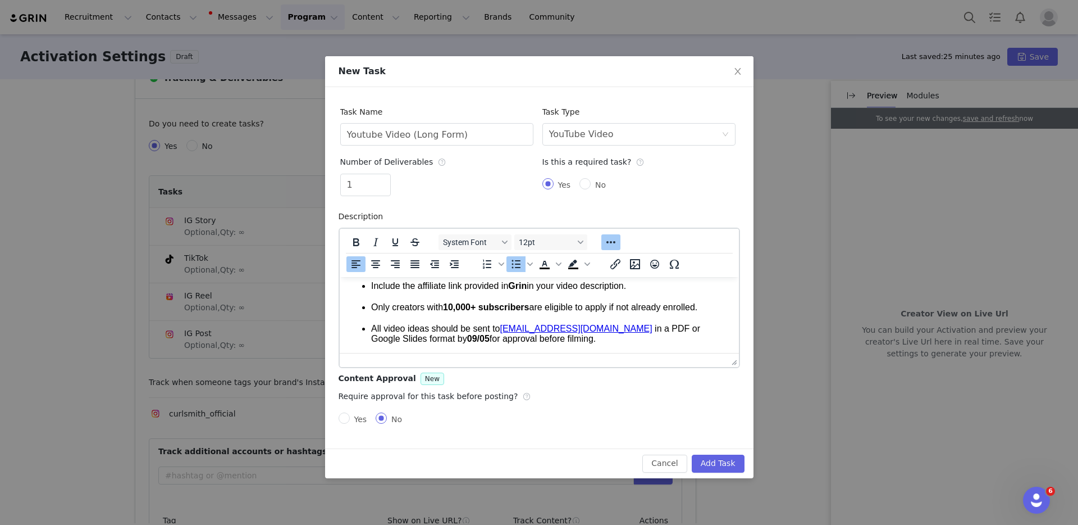
click at [398, 322] on li "All video ideas should be sent to [EMAIL_ADDRESS][DOMAIN_NAME] in a PDF or Goog…" at bounding box center [550, 332] width 359 height 21
click at [637, 335] on p "All video ideas should be sent to [EMAIL_ADDRESS][DOMAIN_NAME] in a PDF or Goog…" at bounding box center [550, 333] width 359 height 20
click at [350, 417] on span "Yes" at bounding box center [361, 418] width 22 height 9
click at [350, 417] on input "Yes" at bounding box center [344, 417] width 11 height 11
radio input "true"
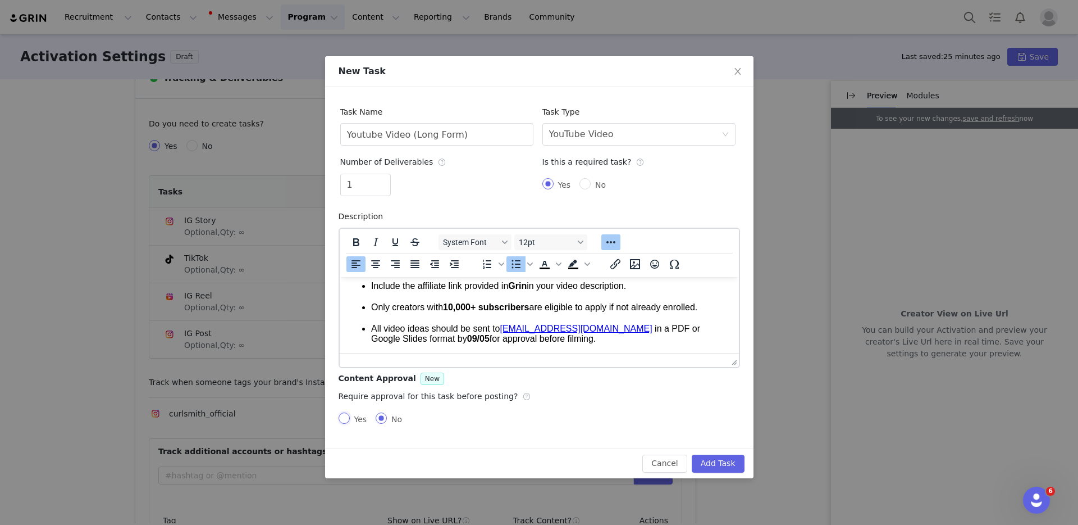
radio input "false"
click at [545, 416] on input "Yes" at bounding box center [544, 417] width 11 height 11
radio input "true"
radio input "false"
click at [665, 343] on p "All video ideas should be sent to [EMAIL_ADDRESS][DOMAIN_NAME] in a PDF or Goog…" at bounding box center [550, 333] width 359 height 20
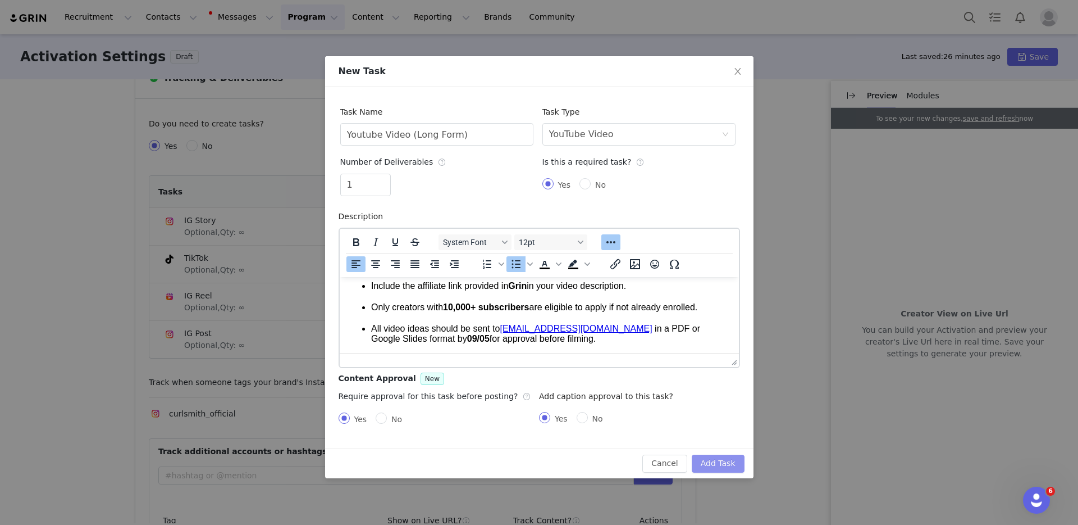
click at [704, 463] on button "Add Task" at bounding box center [718, 463] width 53 height 18
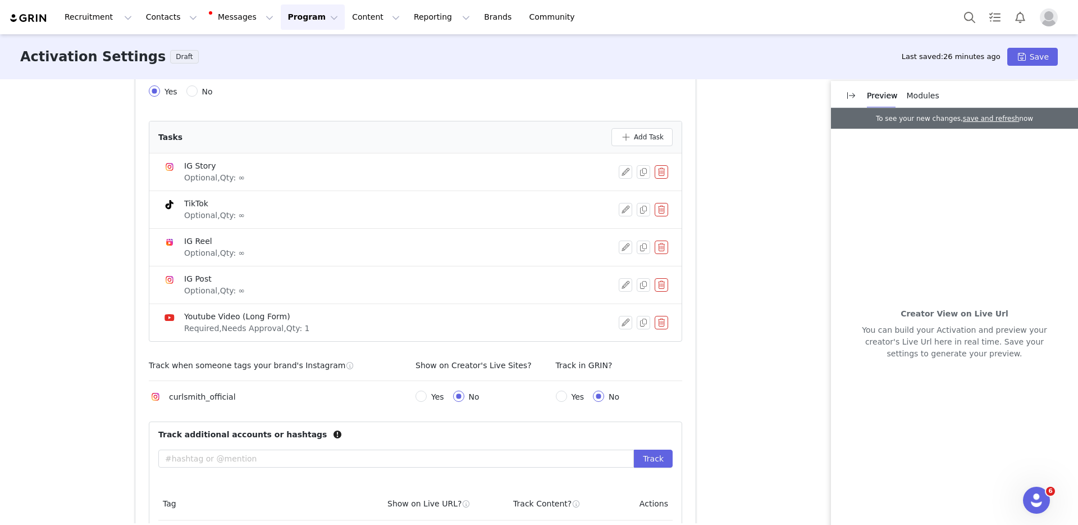
scroll to position [466, 0]
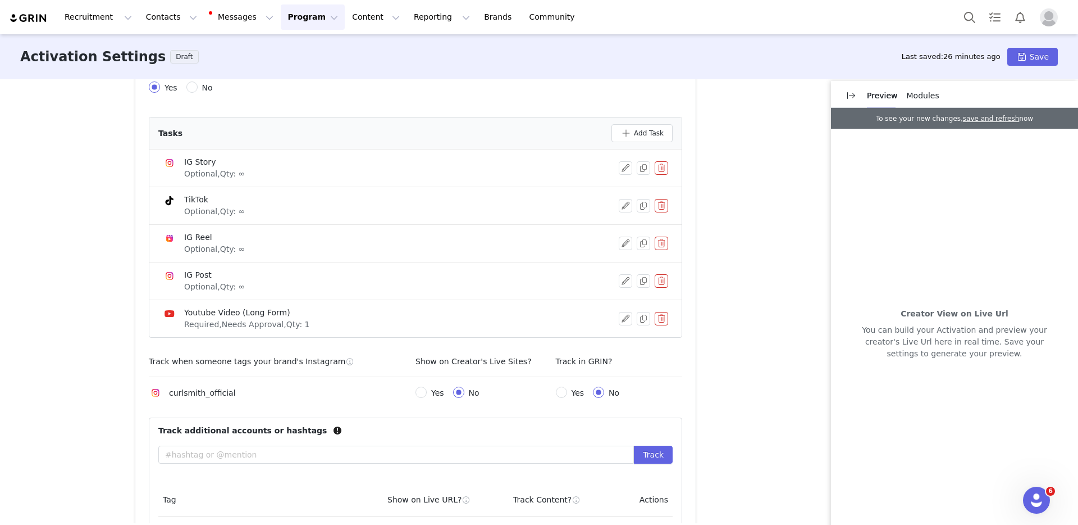
click at [655, 281] on button "button" at bounding box center [661, 280] width 13 height 13
click at [619, 300] on button "Delete" at bounding box center [622, 300] width 44 height 18
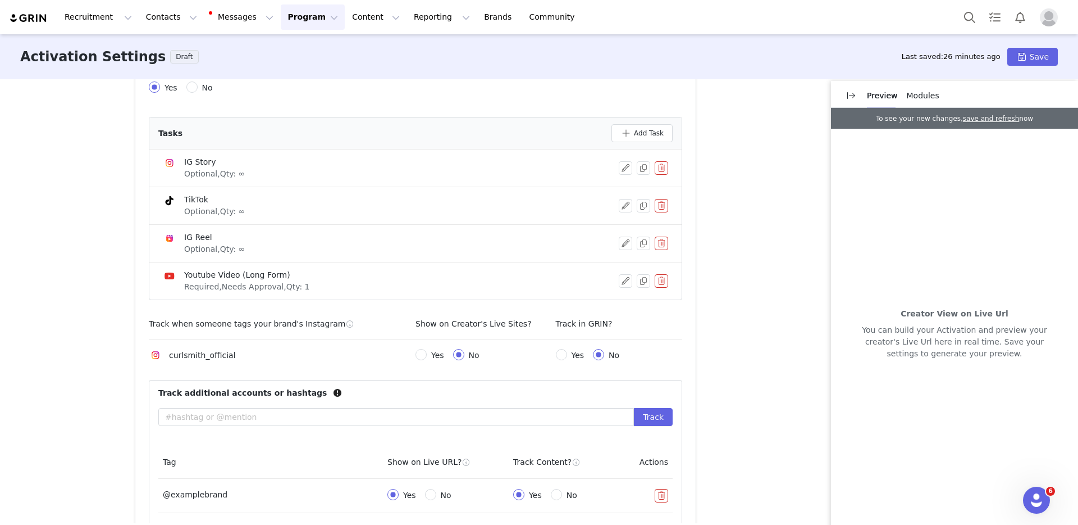
click at [658, 243] on button "button" at bounding box center [661, 242] width 13 height 13
click at [627, 264] on button "Delete" at bounding box center [622, 262] width 44 height 18
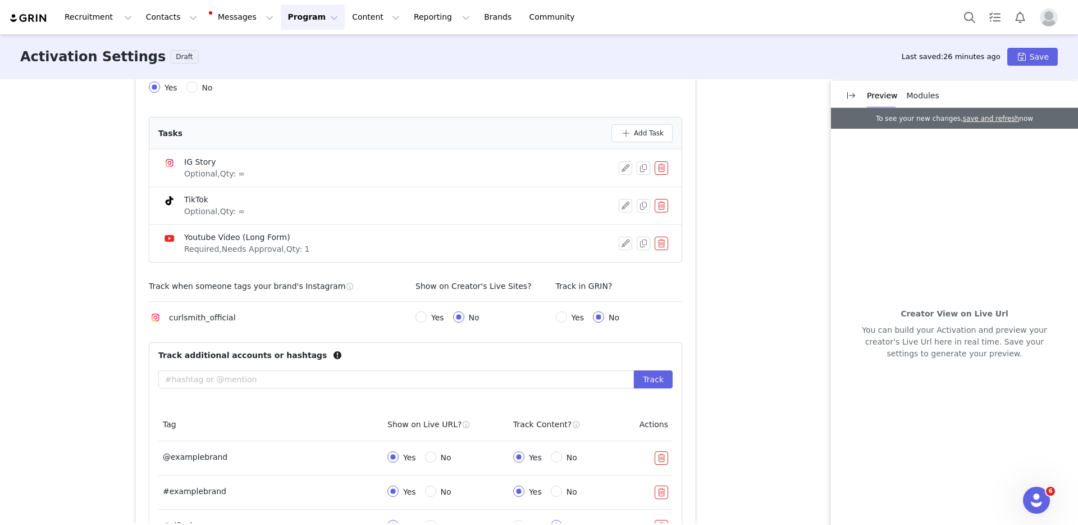
click at [657, 204] on button "button" at bounding box center [661, 205] width 13 height 13
click at [623, 230] on button "Delete" at bounding box center [622, 225] width 44 height 18
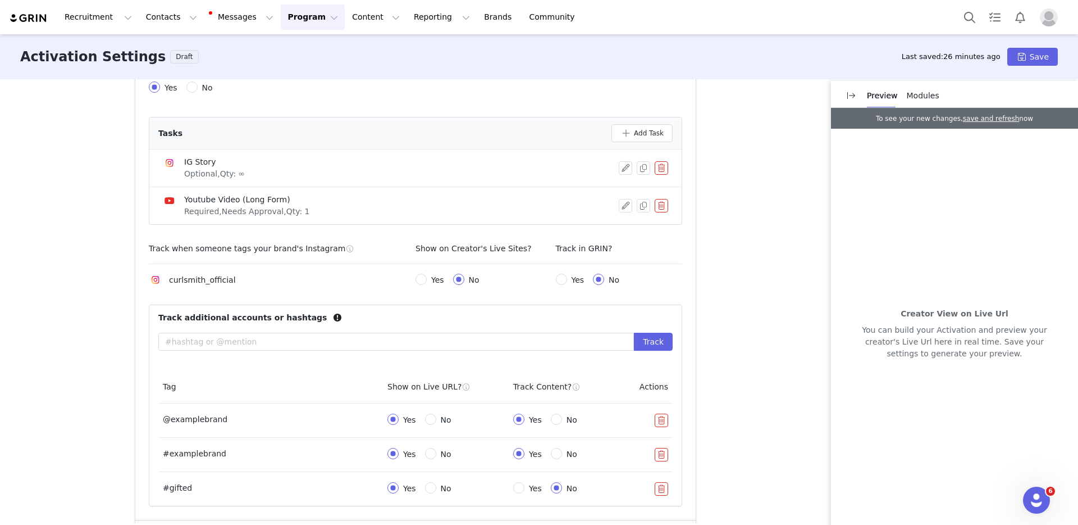
click at [658, 168] on button "button" at bounding box center [661, 167] width 13 height 13
click at [624, 192] on button "Delete" at bounding box center [622, 187] width 44 height 18
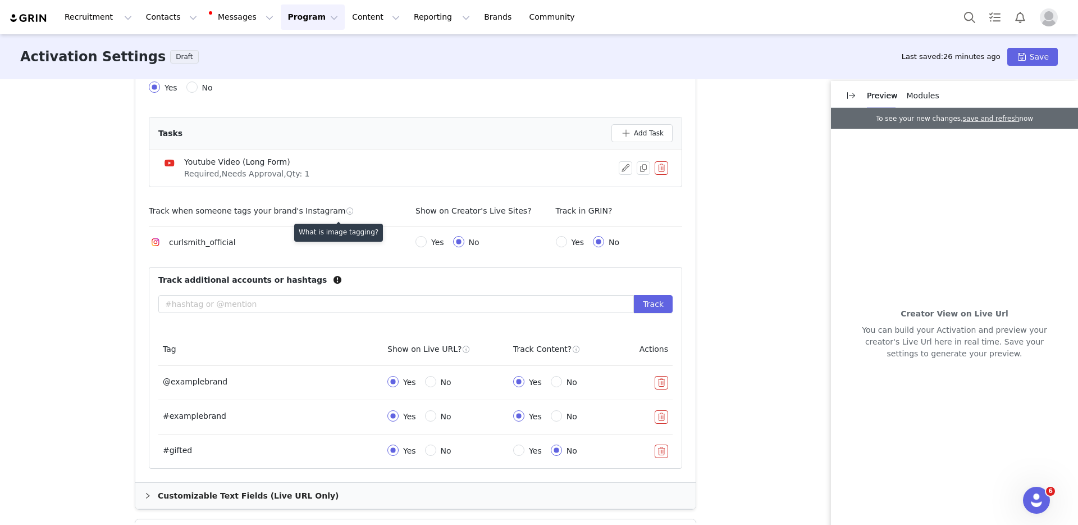
click at [345, 215] on span at bounding box center [349, 211] width 8 height 10
click at [420, 240] on input "Yes" at bounding box center [421, 241] width 11 height 11
radio input "true"
radio input "false"
click at [556, 245] on input "Yes" at bounding box center [561, 241] width 11 height 11
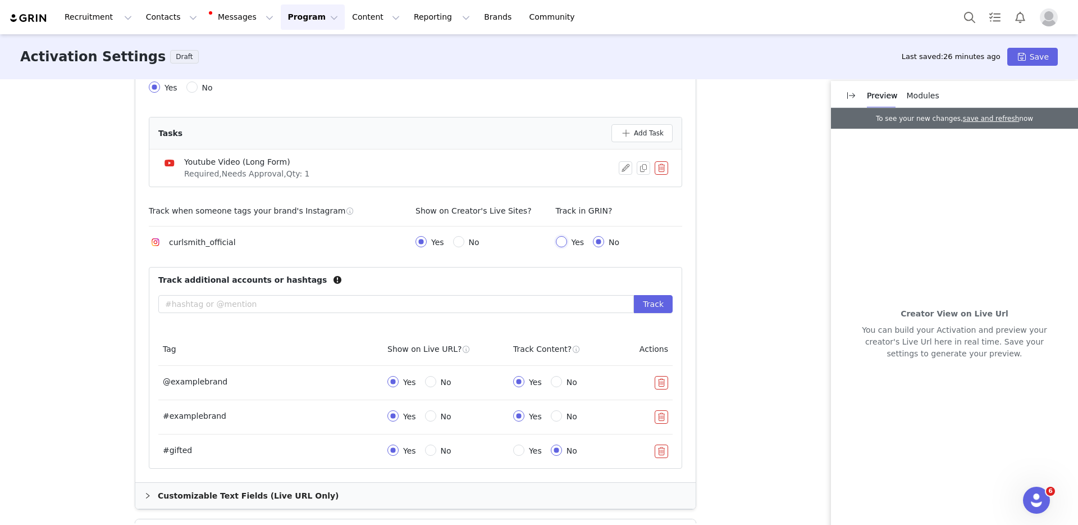
radio input "true"
radio input "false"
click at [223, 307] on input "text" at bounding box center [396, 304] width 476 height 18
type input "#Curlsmith"
type input "#"
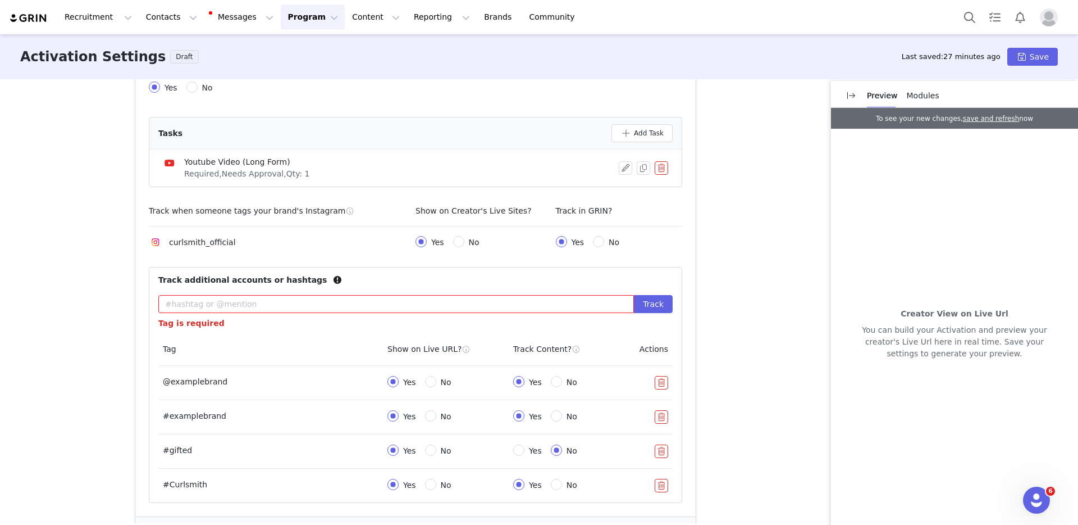
click at [656, 448] on button "button" at bounding box center [661, 450] width 13 height 13
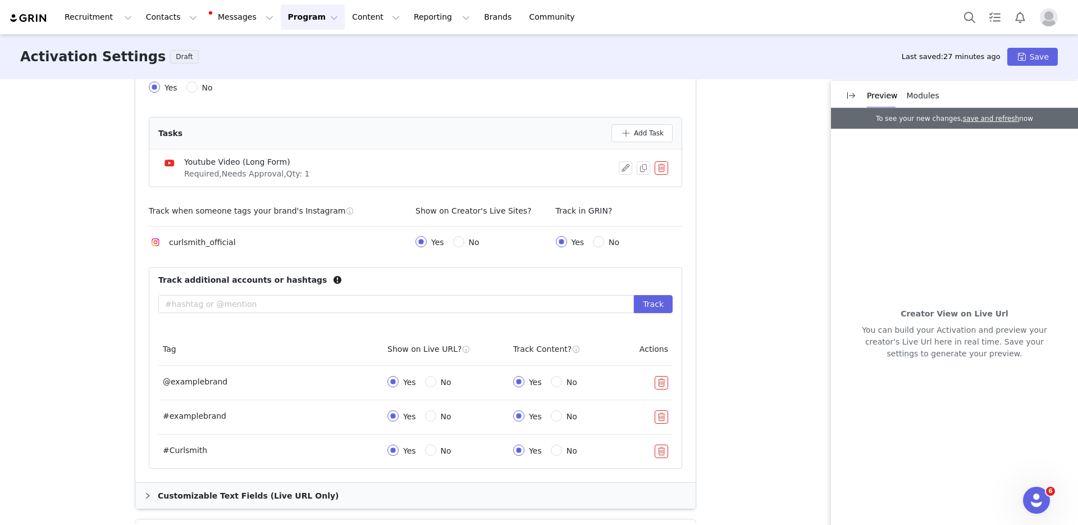
click at [656, 418] on button "button" at bounding box center [661, 416] width 13 height 13
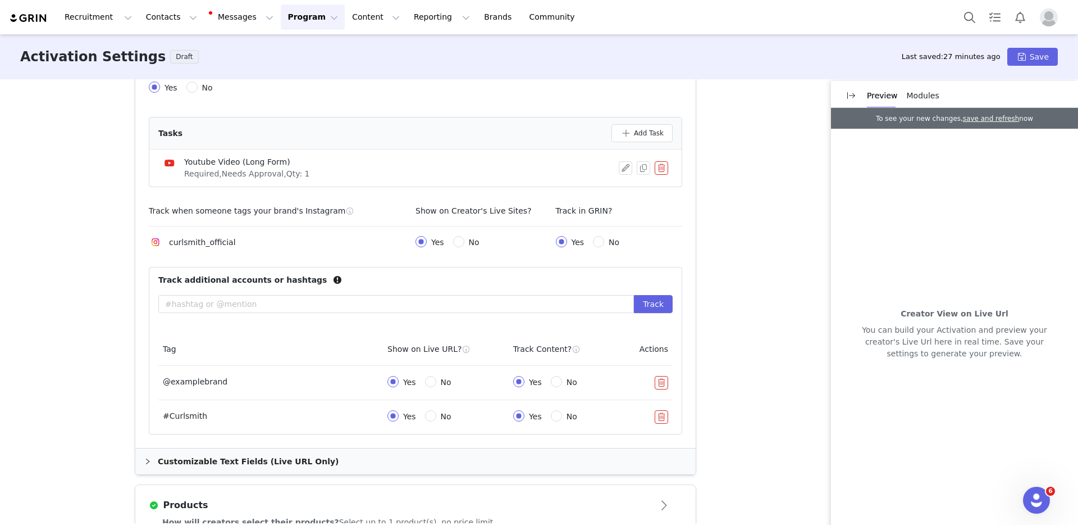
click at [656, 380] on button "button" at bounding box center [661, 382] width 13 height 13
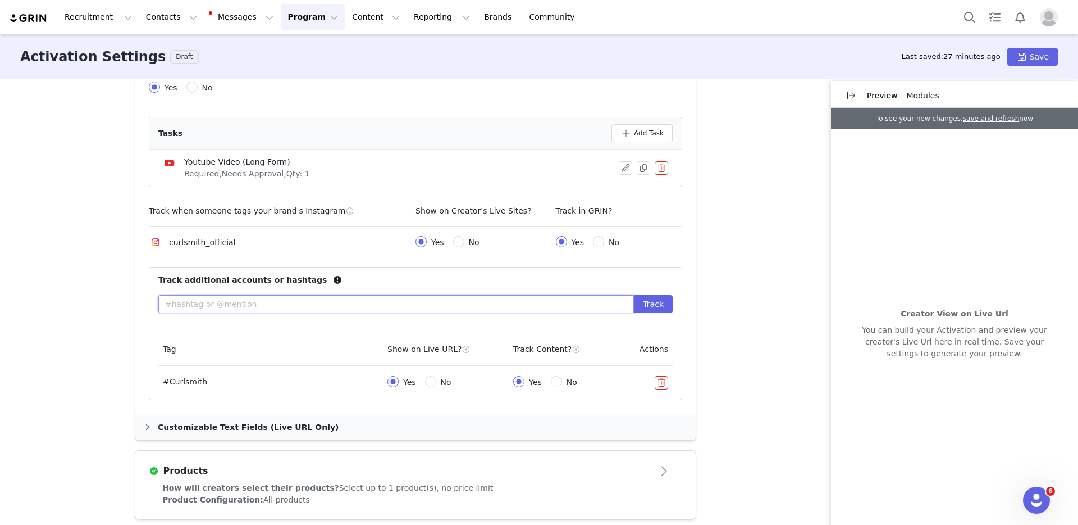
click at [271, 300] on input "text" at bounding box center [396, 304] width 476 height 18
paste input "@CurlsmithOfficial"
type input "@CurlsmithOfficial"
click at [650, 303] on button "Track" at bounding box center [653, 304] width 39 height 18
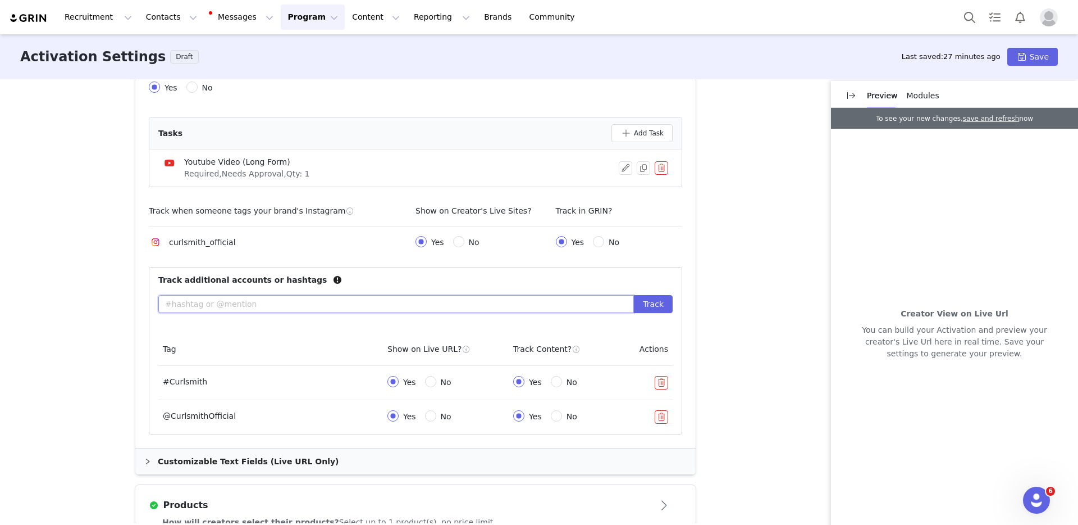
click at [277, 304] on input "text" at bounding box center [396, 304] width 476 height 18
type input "#CurlsmithWorld"
click at [634, 295] on button "Track" at bounding box center [653, 304] width 39 height 18
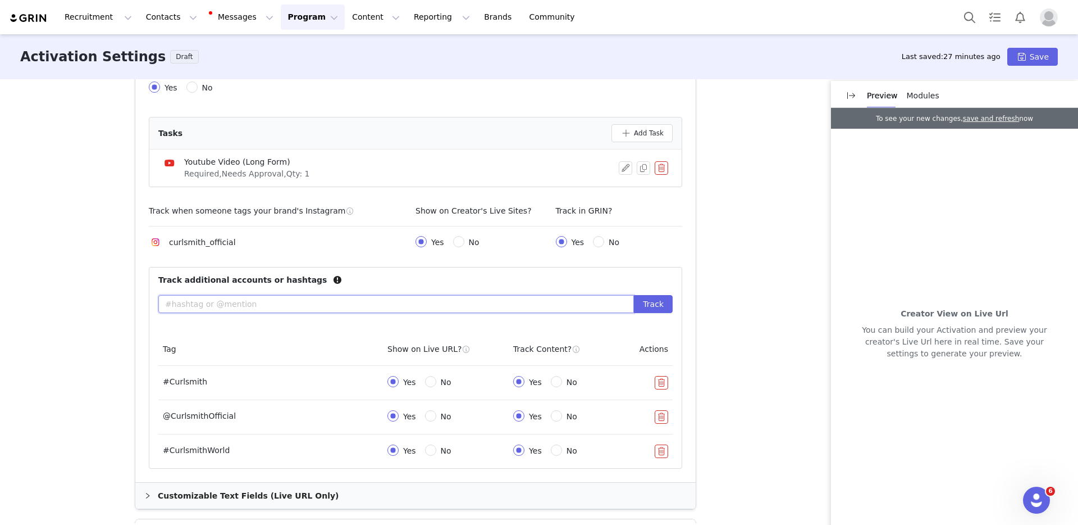
scroll to position [468, 0]
click at [184, 489] on div "Customizable Text Fields (Live URL Only)" at bounding box center [415, 493] width 560 height 26
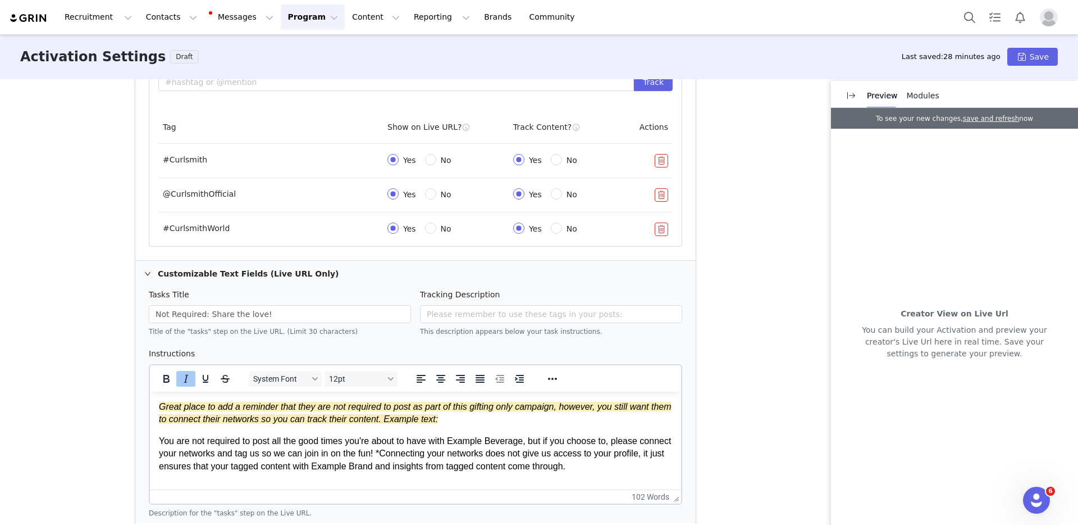
scroll to position [702, 0]
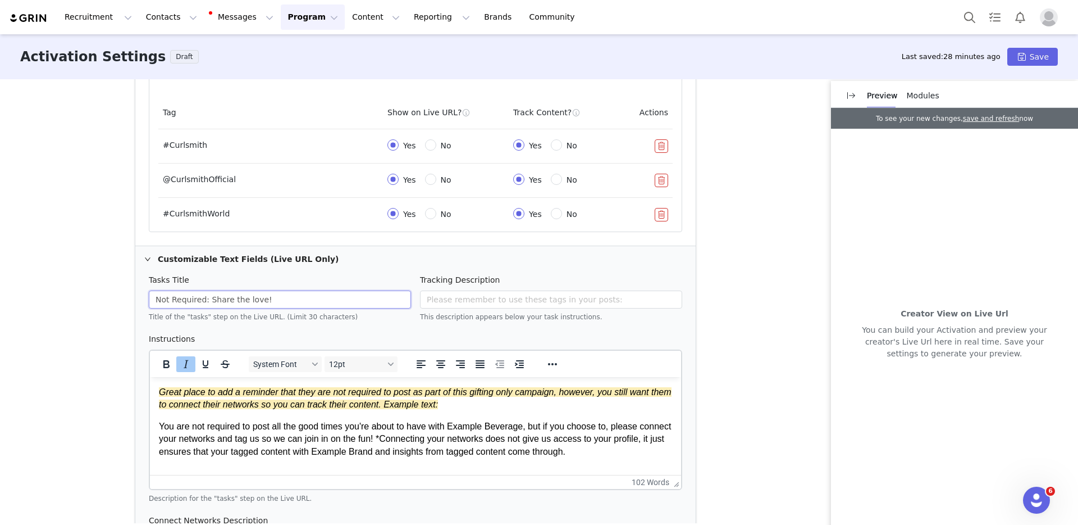
click at [195, 299] on input "Not Required: Share the love!" at bounding box center [280, 299] width 262 height 18
click at [275, 301] on input "Not Required: Share the love!" at bounding box center [280, 299] width 262 height 18
drag, startPoint x: 274, startPoint y: 301, endPoint x: 133, endPoint y: 303, distance: 141.5
click at [135, 303] on div "Tasks Title Not Required: Share the love! Title of the "tasks" step on the Live…" at bounding box center [415, 434] width 560 height 324
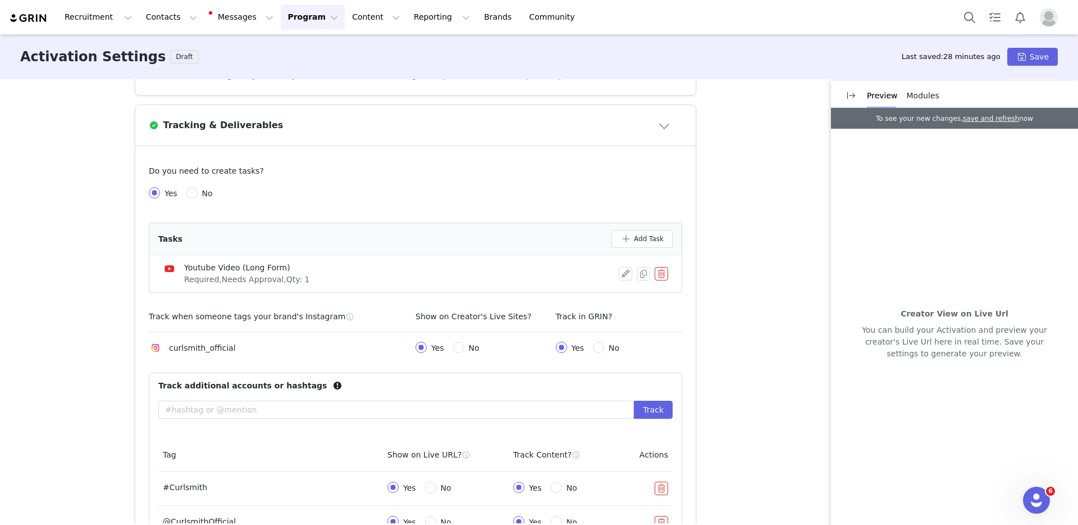
scroll to position [361, 0]
click at [622, 276] on button "button" at bounding box center [625, 272] width 13 height 13
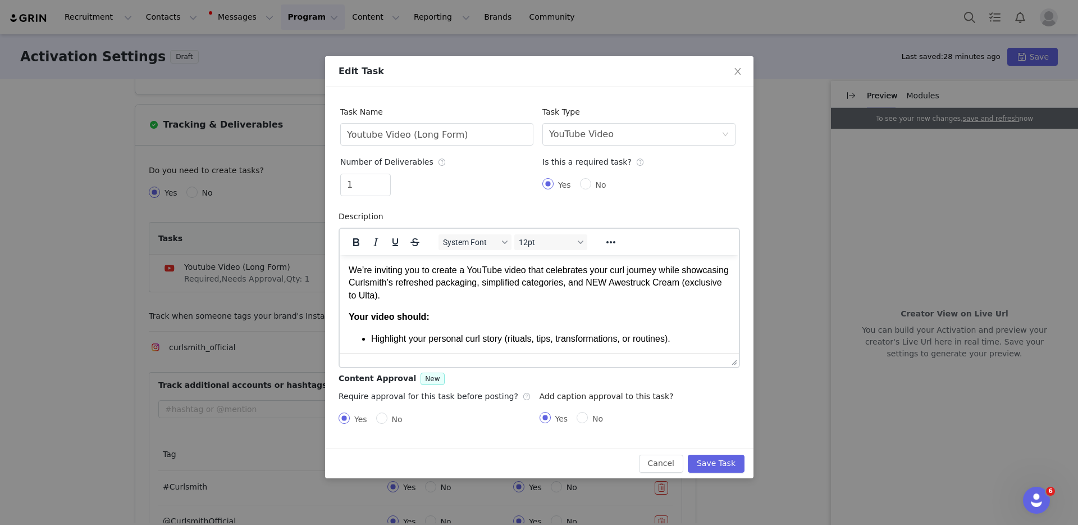
scroll to position [0, 0]
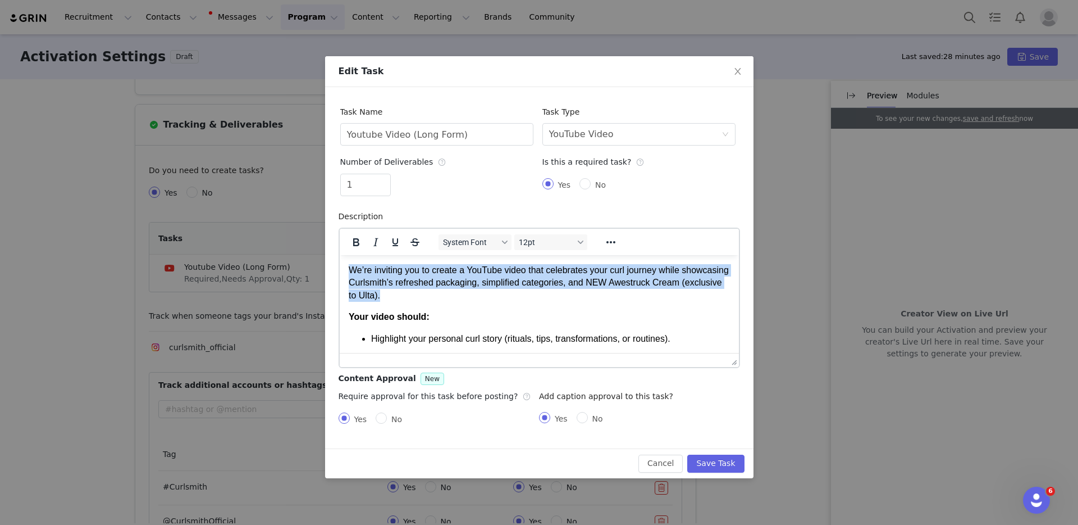
drag, startPoint x: 348, startPoint y: 268, endPoint x: 509, endPoint y: 293, distance: 162.5
click at [509, 293] on p "We’re inviting you to create a YouTube video that celebrates your curl journey …" at bounding box center [538, 282] width 381 height 38
copy p "We’re inviting you to create a YouTube video that celebrates your curl journey …"
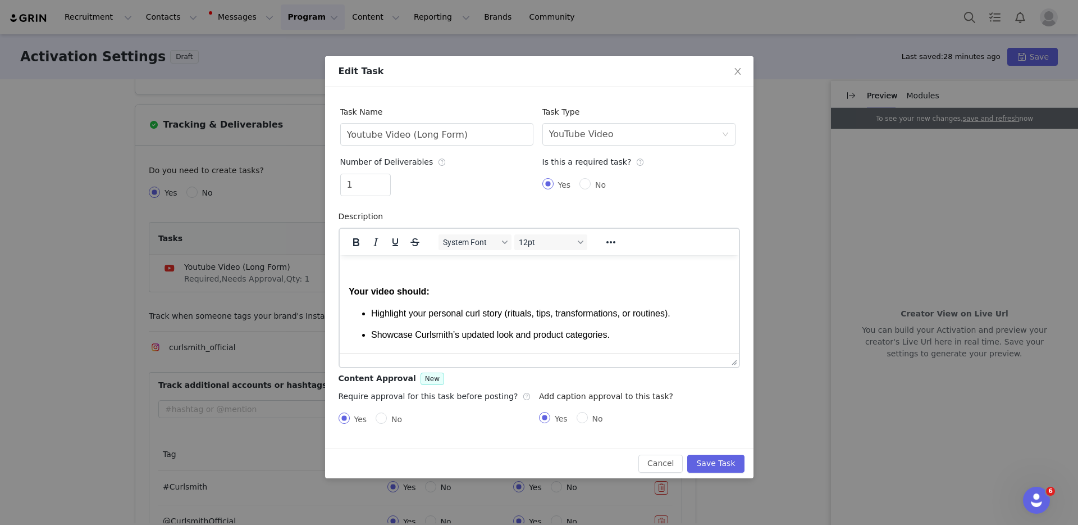
click at [350, 289] on strong "Your video should:" at bounding box center [388, 291] width 81 height 10
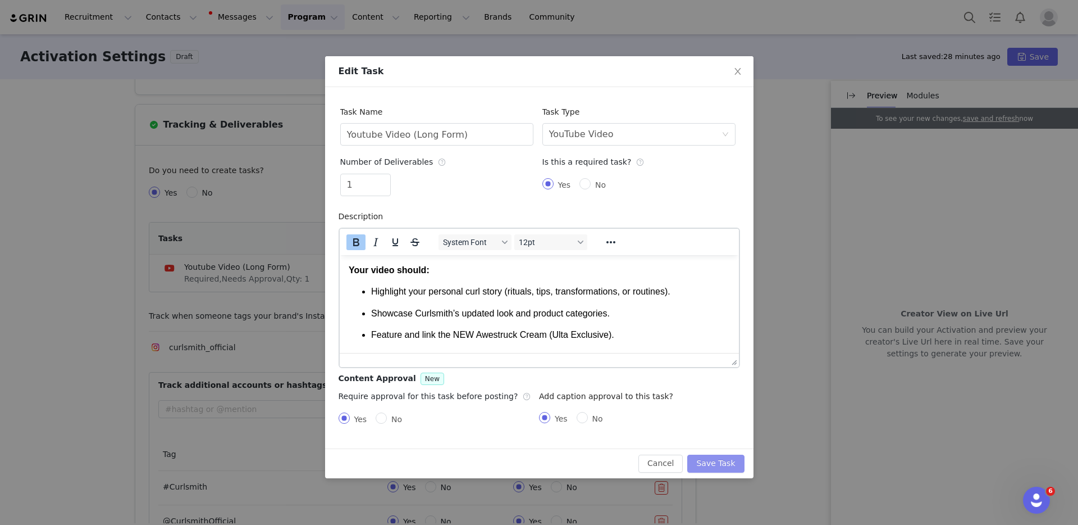
click at [738, 459] on button "Save Task" at bounding box center [715, 463] width 57 height 18
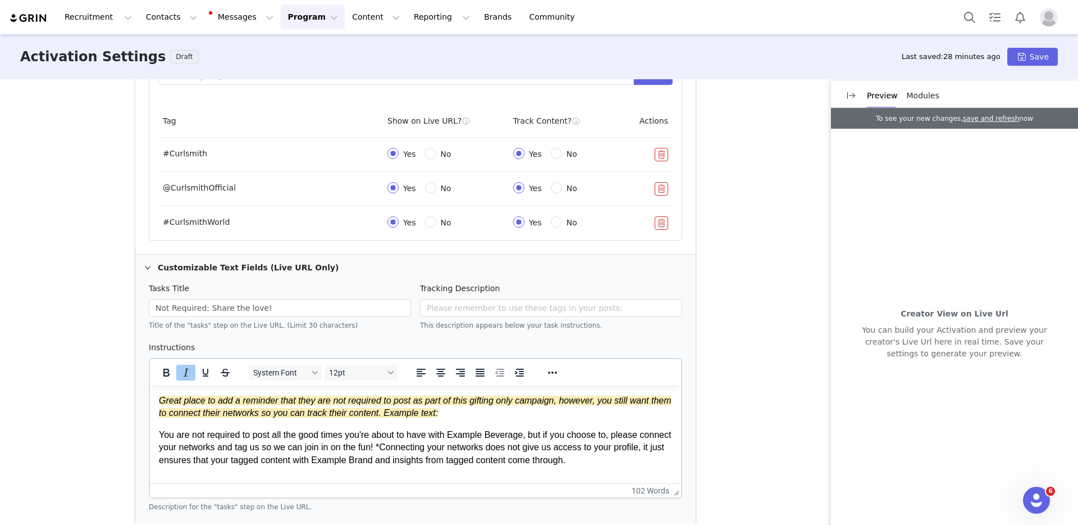
scroll to position [719, 0]
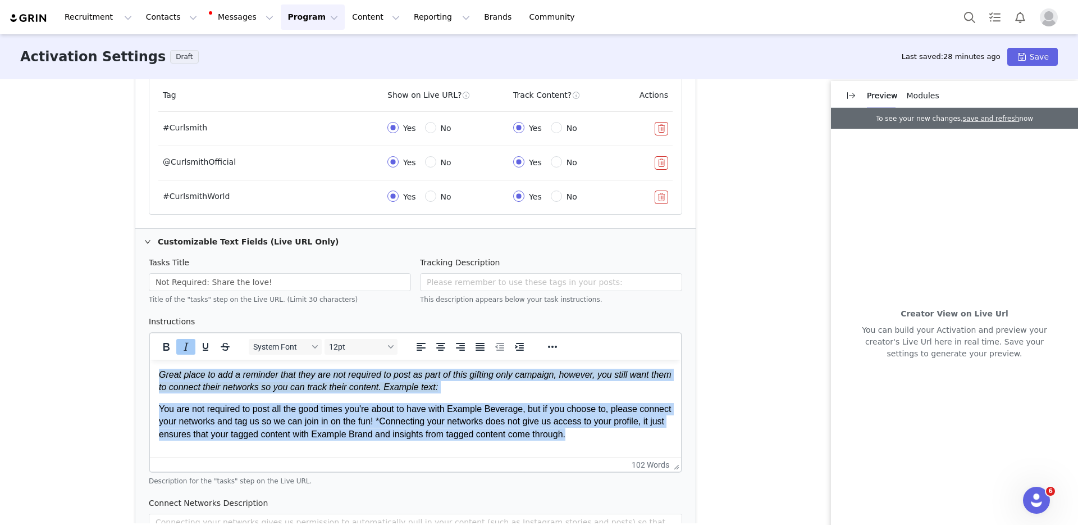
drag, startPoint x: 160, startPoint y: 372, endPoint x: 653, endPoint y: 444, distance: 497.6
click at [653, 444] on html "Great place to add a reminder that they are not required to post as part of thi…" at bounding box center [415, 404] width 531 height 90
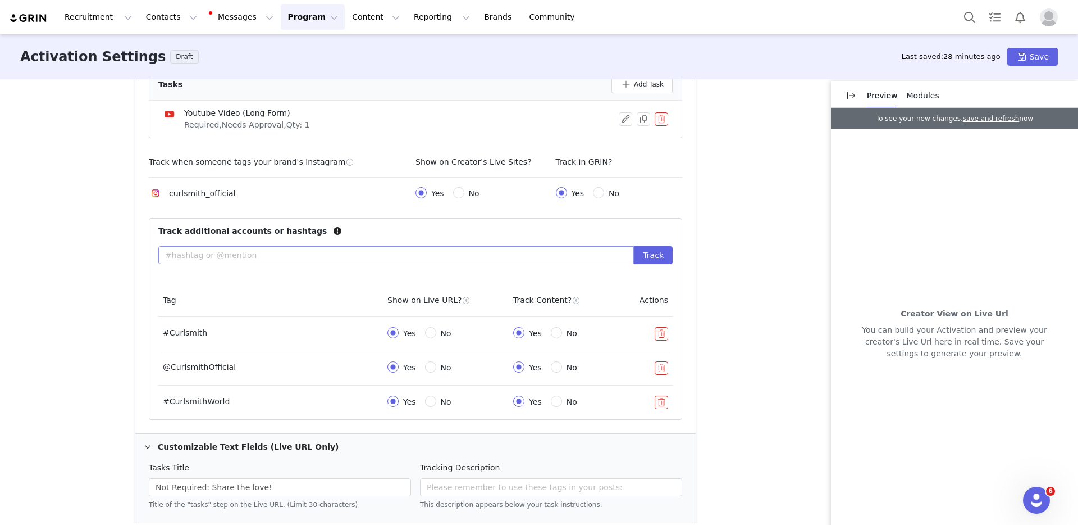
scroll to position [512, 0]
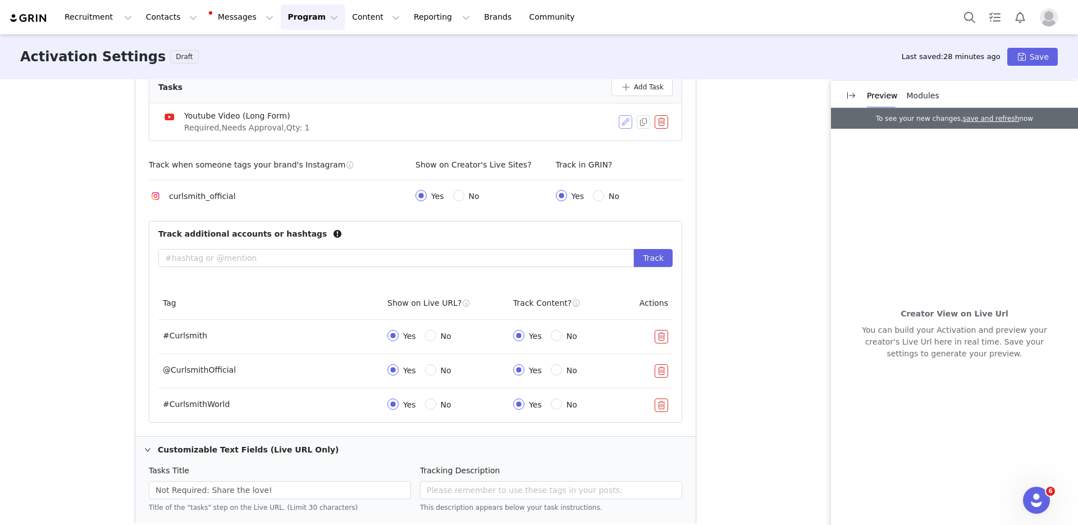
click at [623, 121] on button "button" at bounding box center [625, 121] width 13 height 13
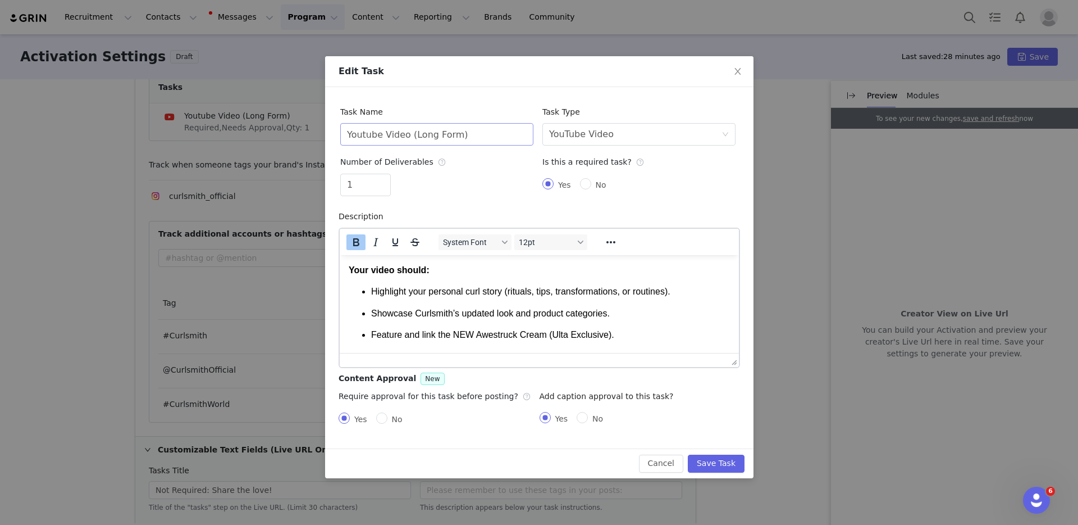
scroll to position [0, 0]
click at [349, 267] on strong "Your video should:" at bounding box center [388, 270] width 81 height 10
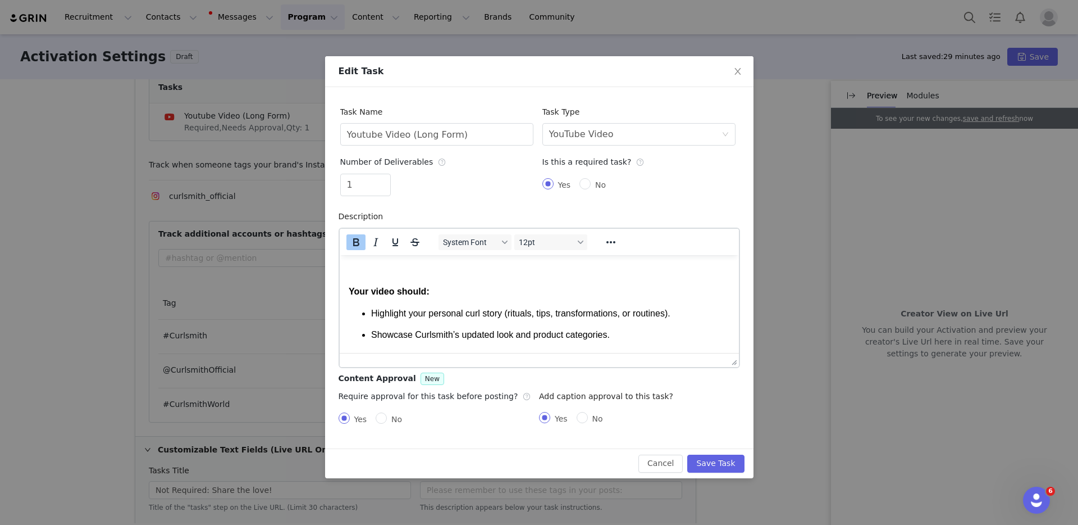
click at [378, 268] on p "Rich Text Area. Press ALT-0 for help." at bounding box center [538, 269] width 381 height 12
click at [350, 247] on icon "Bold" at bounding box center [355, 241] width 13 height 13
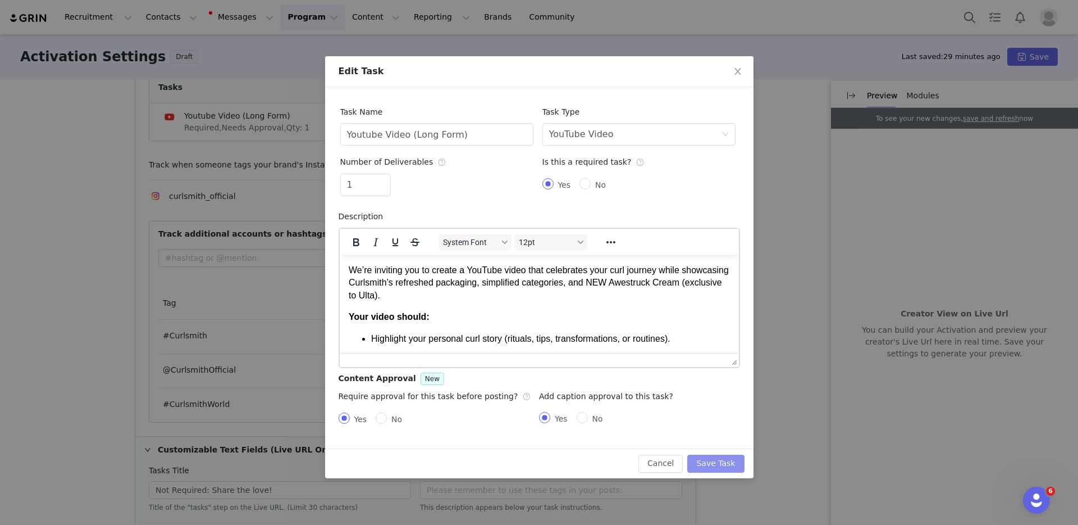
click at [710, 465] on button "Save Task" at bounding box center [715, 463] width 57 height 18
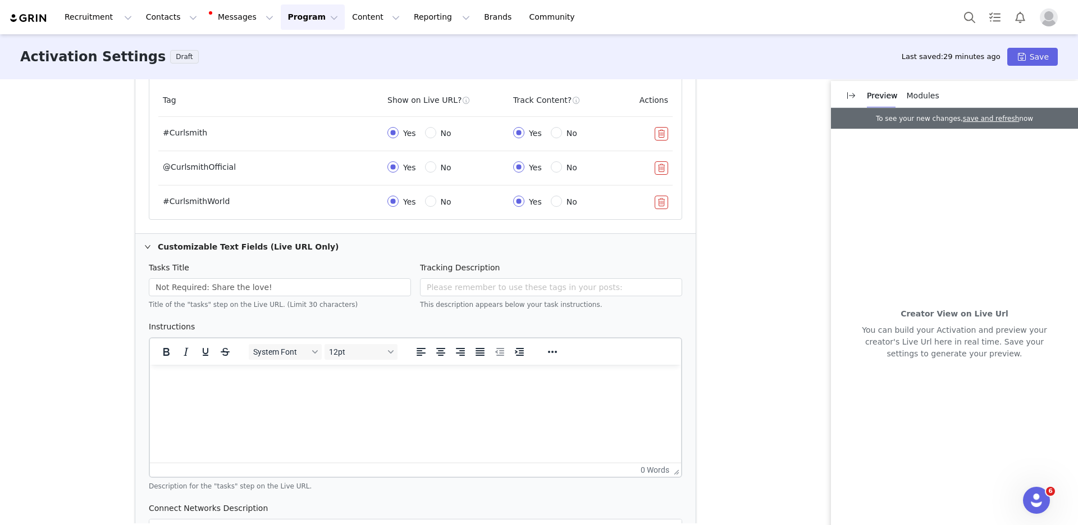
scroll to position [724, 0]
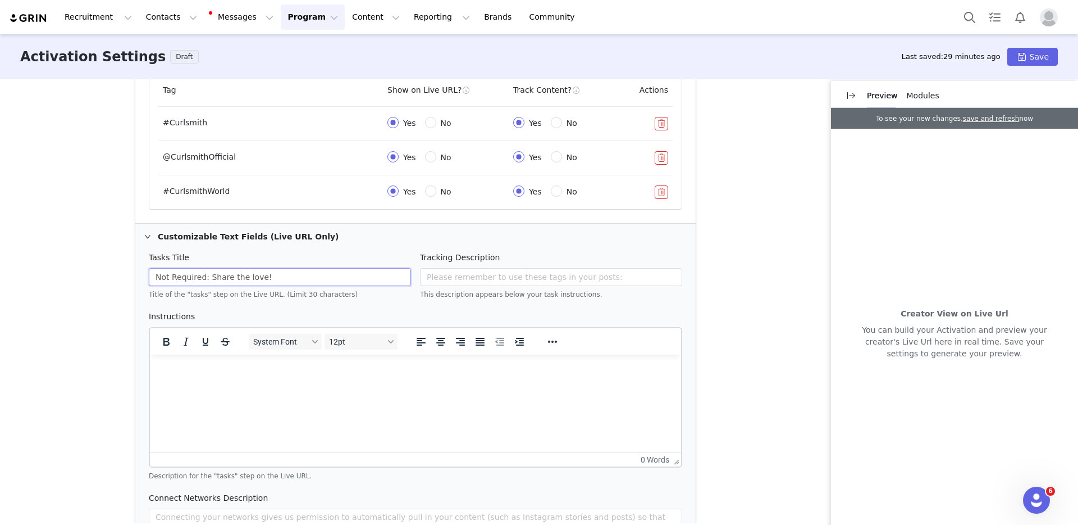
click at [266, 285] on input "Not Required: Share the love!" at bounding box center [280, 277] width 262 height 18
click at [322, 276] on input "Not Required: Share the love!" at bounding box center [280, 277] width 262 height 18
drag, startPoint x: 277, startPoint y: 277, endPoint x: 136, endPoint y: 261, distance: 141.3
click at [136, 261] on div "Tasks Title Not Required: Share the love! Title of the "tasks" step on the Live…" at bounding box center [415, 411] width 560 height 324
click at [347, 368] on p "Rich Text Area. Press ALT-0 for help." at bounding box center [415, 369] width 513 height 12
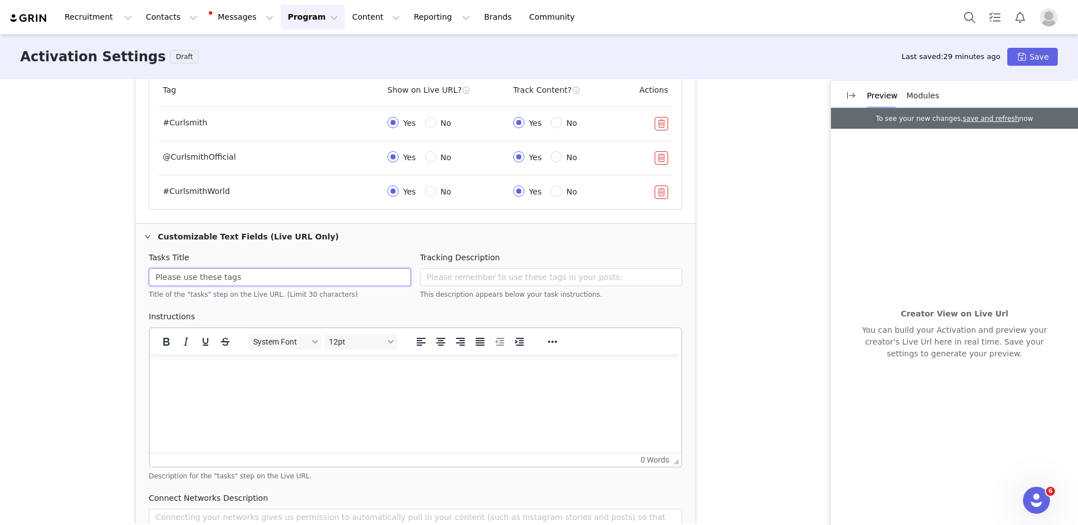
drag, startPoint x: 294, startPoint y: 280, endPoint x: 95, endPoint y: 277, distance: 198.3
click at [95, 277] on div "These are baseline settings for your activation. You will be able to customize …" at bounding box center [539, 301] width 1078 height 444
type input "Share the Love"
click at [235, 375] on p "Rich Text Area. Press ALT-0 for help." at bounding box center [415, 369] width 513 height 12
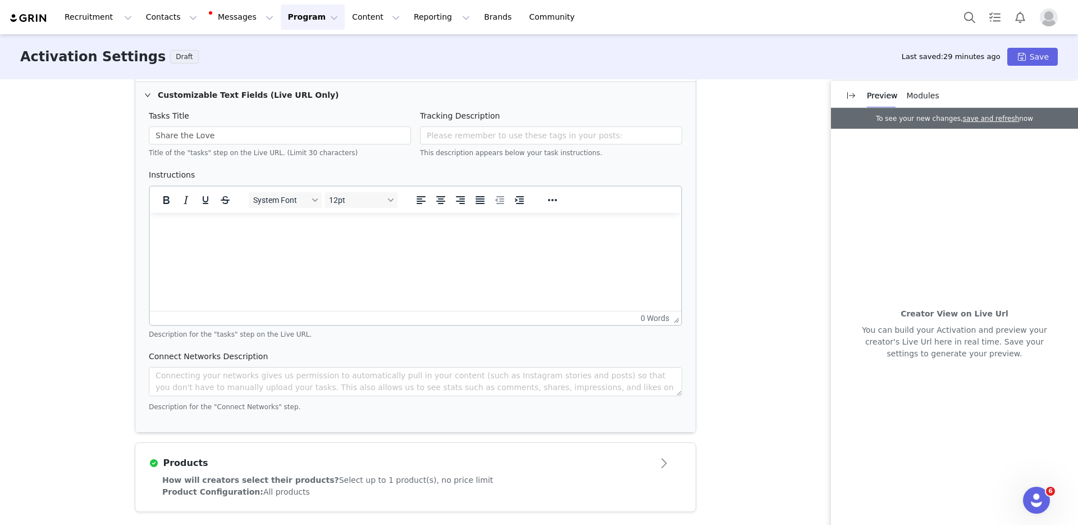
scroll to position [868, 0]
click at [922, 89] on div "Modules" at bounding box center [923, 95] width 33 height 25
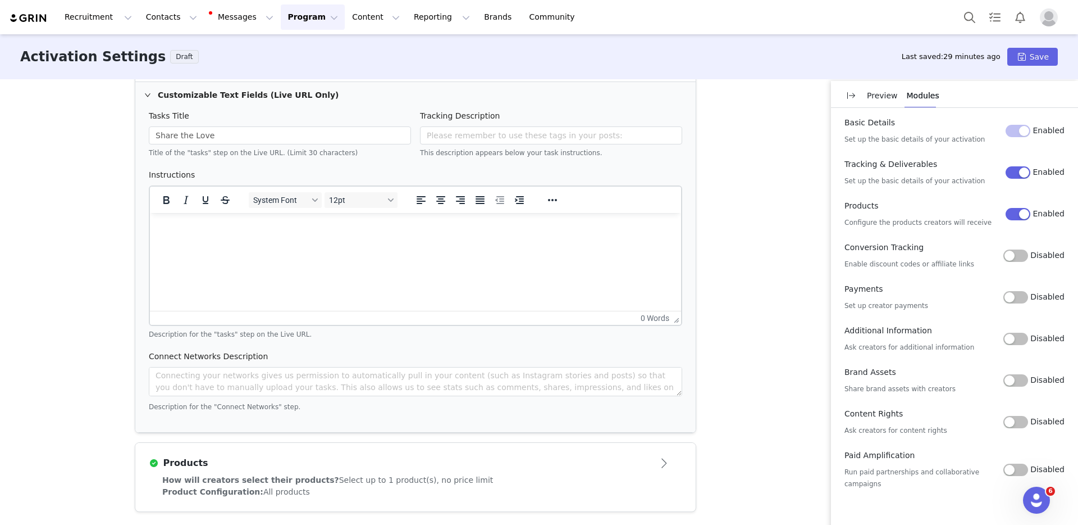
click at [1024, 299] on button "Disabled" at bounding box center [1016, 297] width 25 height 12
click at [1024, 254] on button "Disabled" at bounding box center [1016, 255] width 25 height 12
click at [1018, 383] on button "Disabled" at bounding box center [1016, 380] width 25 height 12
click at [1020, 422] on button "Disabled" at bounding box center [1016, 422] width 25 height 12
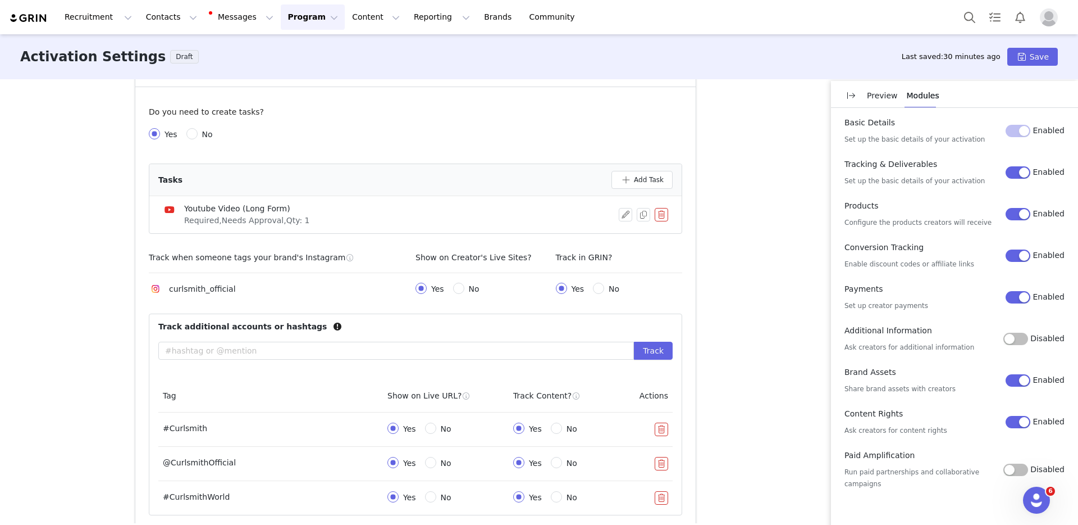
scroll to position [300, 0]
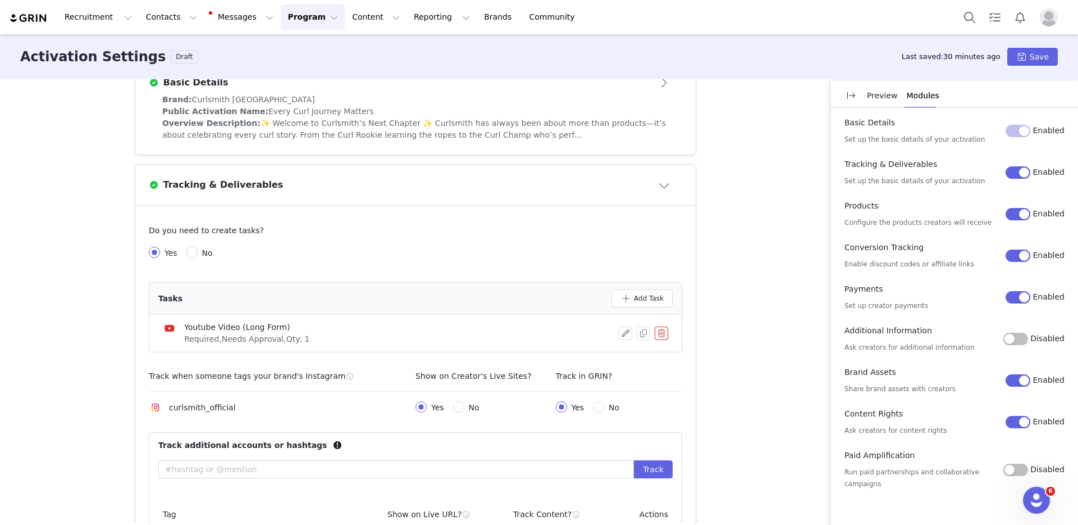
click at [651, 181] on button "Close module" at bounding box center [665, 185] width 35 height 18
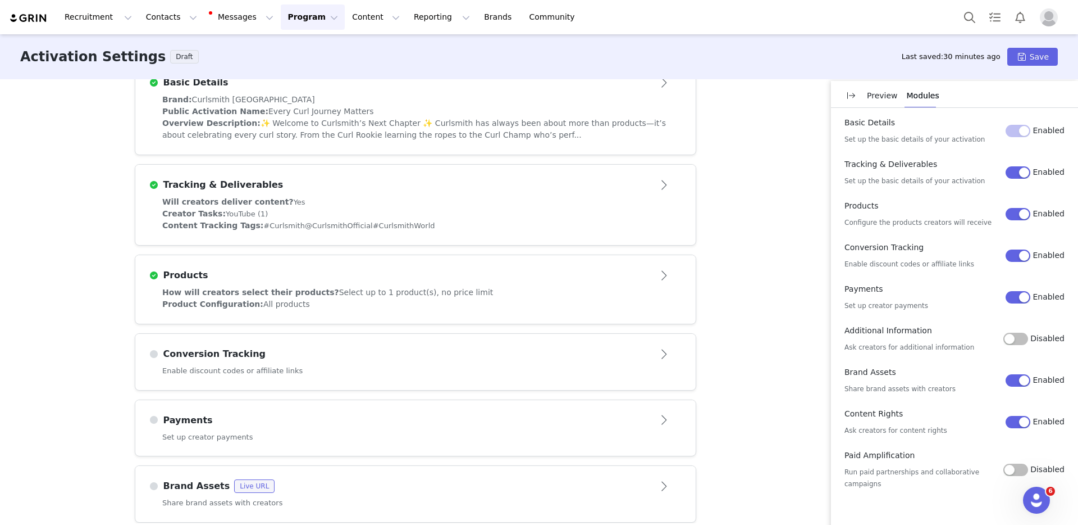
click at [290, 298] on div "How will creators select their products? Select up to 1 product(s), no price li…" at bounding box center [415, 292] width 507 height 12
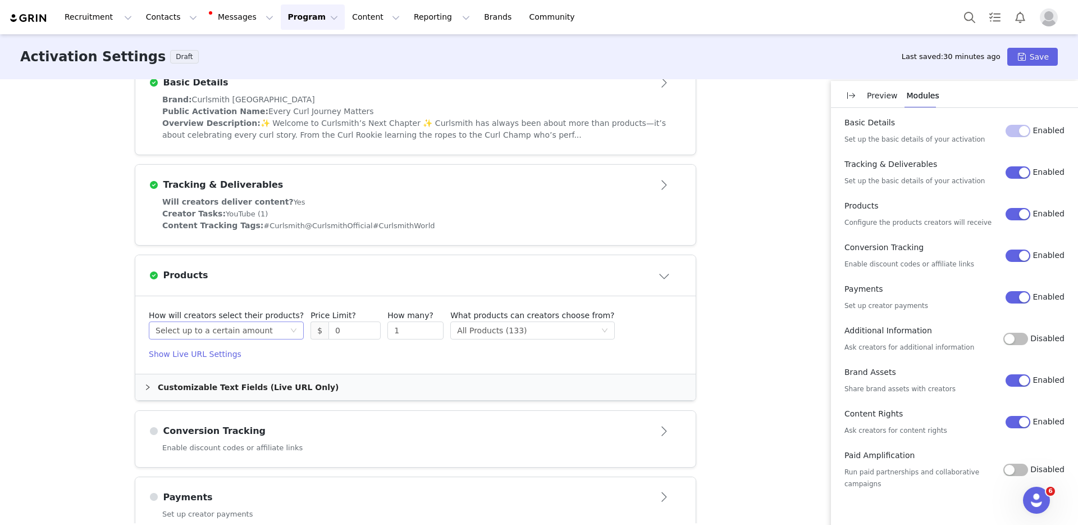
click at [275, 334] on div "Select method Select up to a certain amount" at bounding box center [223, 330] width 134 height 17
click at [225, 371] on li "Select up to a certain amount" at bounding box center [218, 373] width 147 height 18
click at [404, 327] on input "1" at bounding box center [415, 330] width 55 height 17
click at [431, 326] on span "Increase Value" at bounding box center [437, 327] width 12 height 10
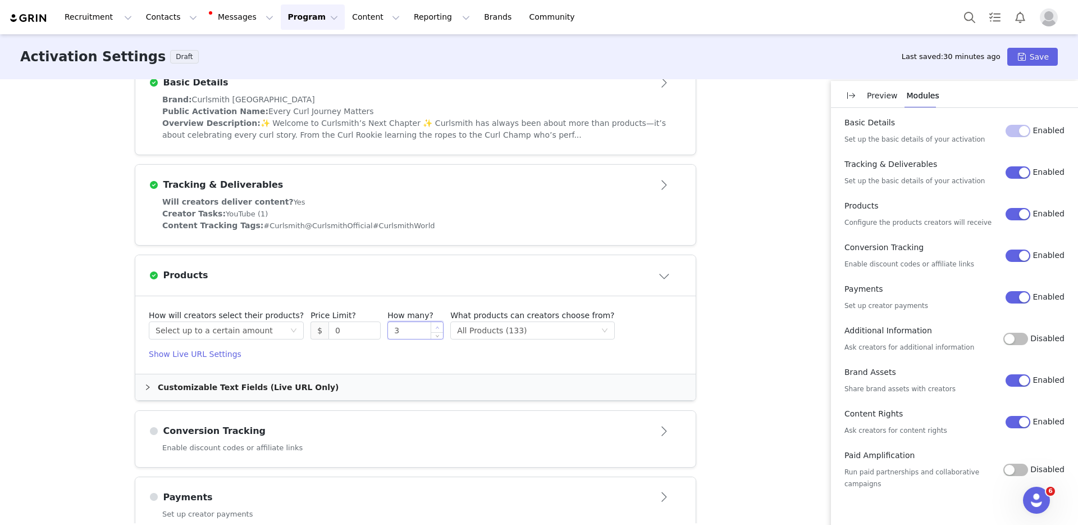
type input "4"
click at [431, 326] on span "Increase Value" at bounding box center [437, 327] width 12 height 10
click at [467, 332] on div "All Products (133)" at bounding box center [492, 330] width 70 height 17
click at [469, 373] on li "Specific Products" at bounding box center [516, 373] width 156 height 18
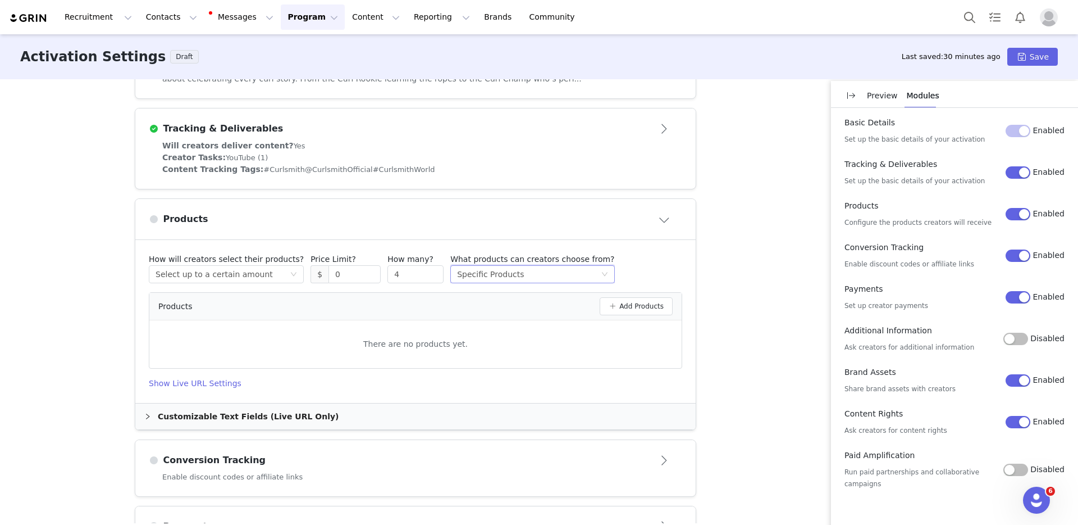
scroll to position [373, 0]
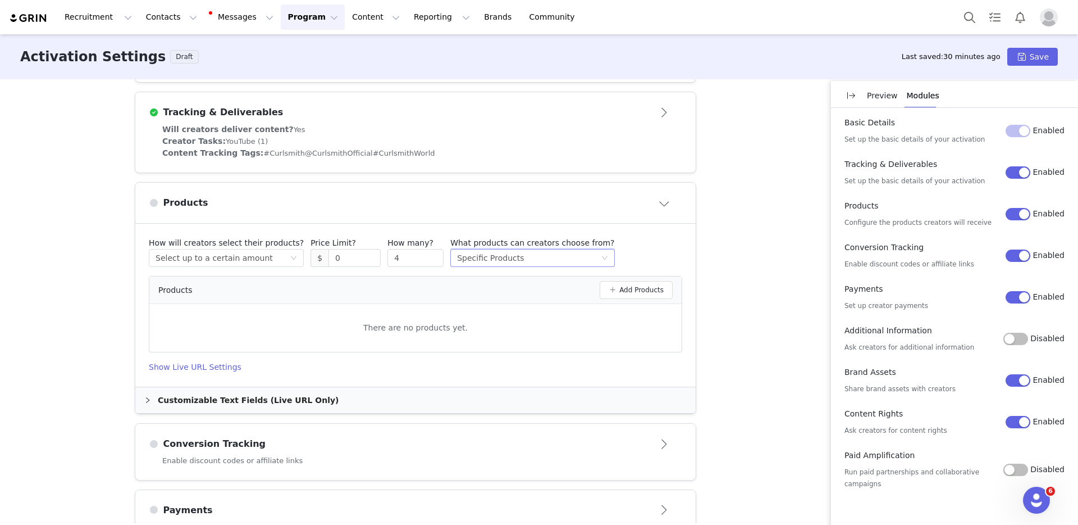
click at [231, 406] on div "Customizable Text Fields (Live URL Only)" at bounding box center [415, 400] width 560 height 26
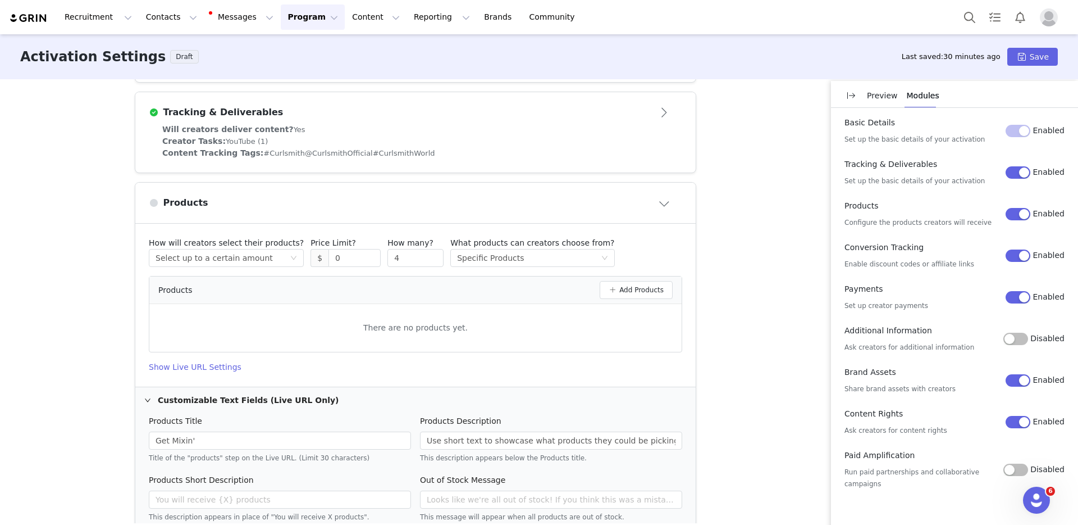
click at [231, 406] on div "Customizable Text Fields (Live URL Only)" at bounding box center [415, 400] width 560 height 26
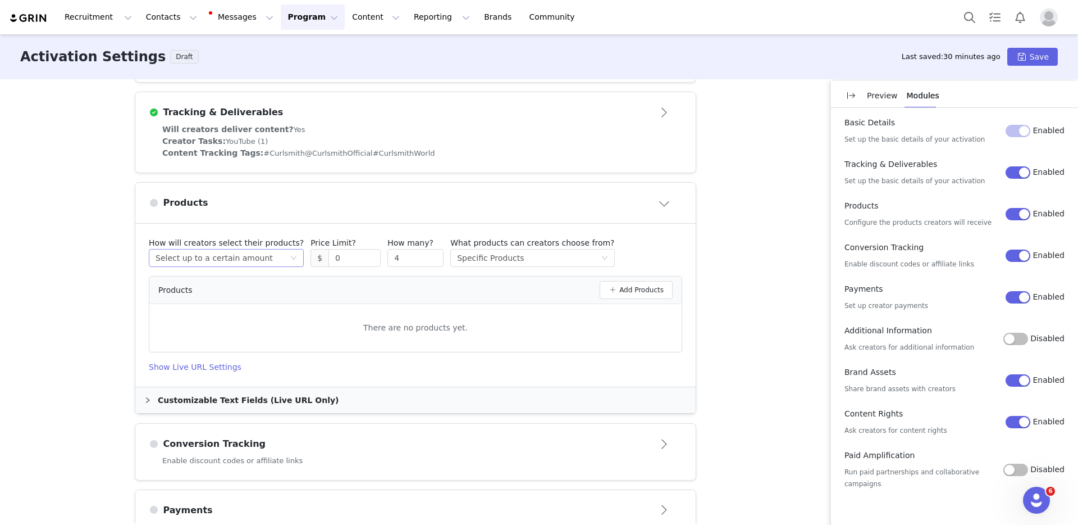
click at [233, 261] on div "Select up to a certain amount" at bounding box center [214, 257] width 117 height 17
click at [530, 257] on div "Select method Specific Products" at bounding box center [528, 257] width 143 height 17
click at [494, 300] on li "Specific Products" at bounding box center [516, 300] width 156 height 18
click at [635, 291] on button "Add Products" at bounding box center [636, 290] width 73 height 18
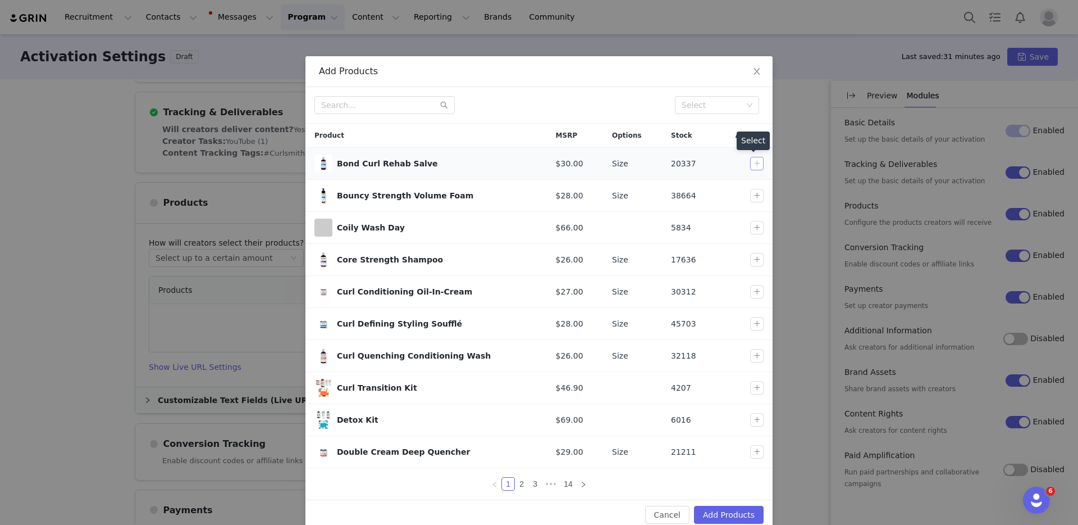
click at [752, 161] on button "button" at bounding box center [756, 163] width 13 height 13
click at [750, 194] on button "button" at bounding box center [756, 195] width 13 height 13
click at [758, 258] on button "button" at bounding box center [756, 259] width 13 height 13
click at [756, 256] on button "button" at bounding box center [756, 259] width 13 height 13
click at [516, 481] on link "2" at bounding box center [522, 483] width 12 height 12
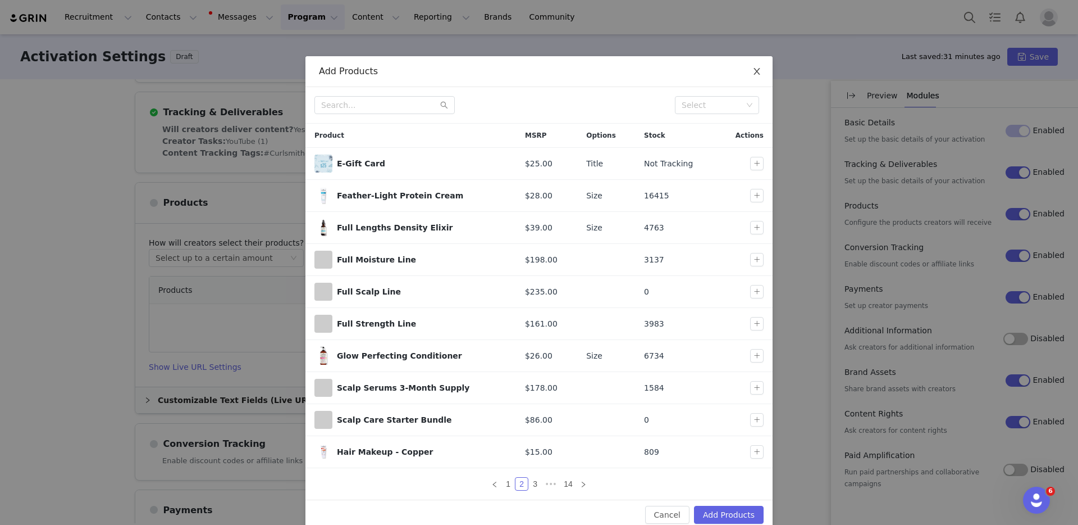
click at [753, 71] on icon "icon: close" at bounding box center [757, 71] width 9 height 9
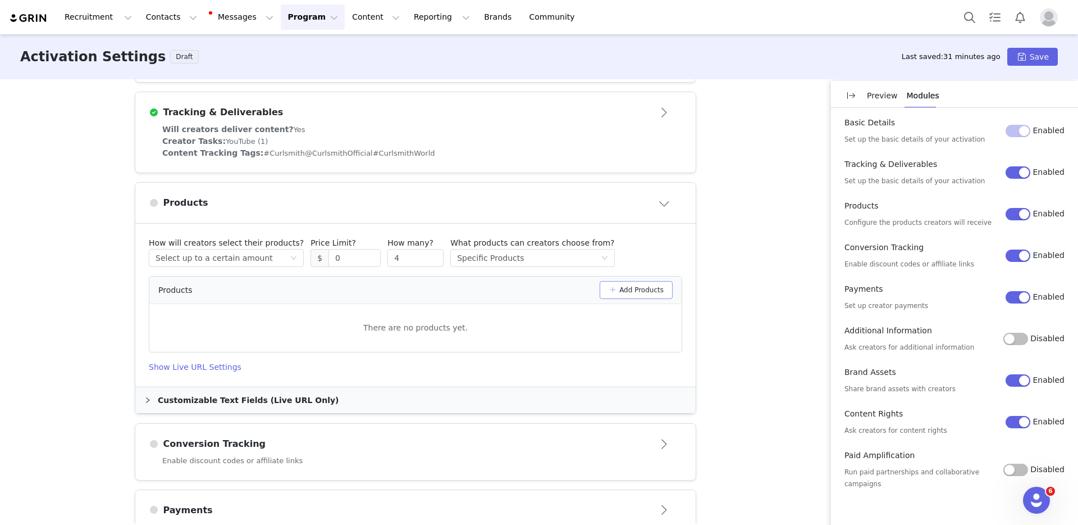
click at [614, 288] on button "Add Products" at bounding box center [636, 290] width 73 height 18
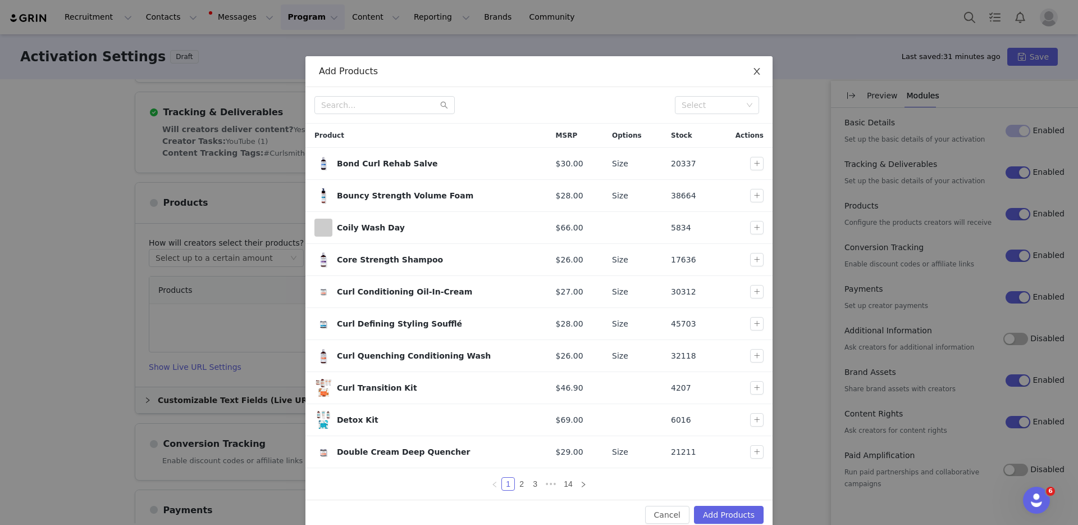
click at [753, 75] on icon "icon: close" at bounding box center [757, 71] width 9 height 9
